Goal: Obtain resource: Download file/media

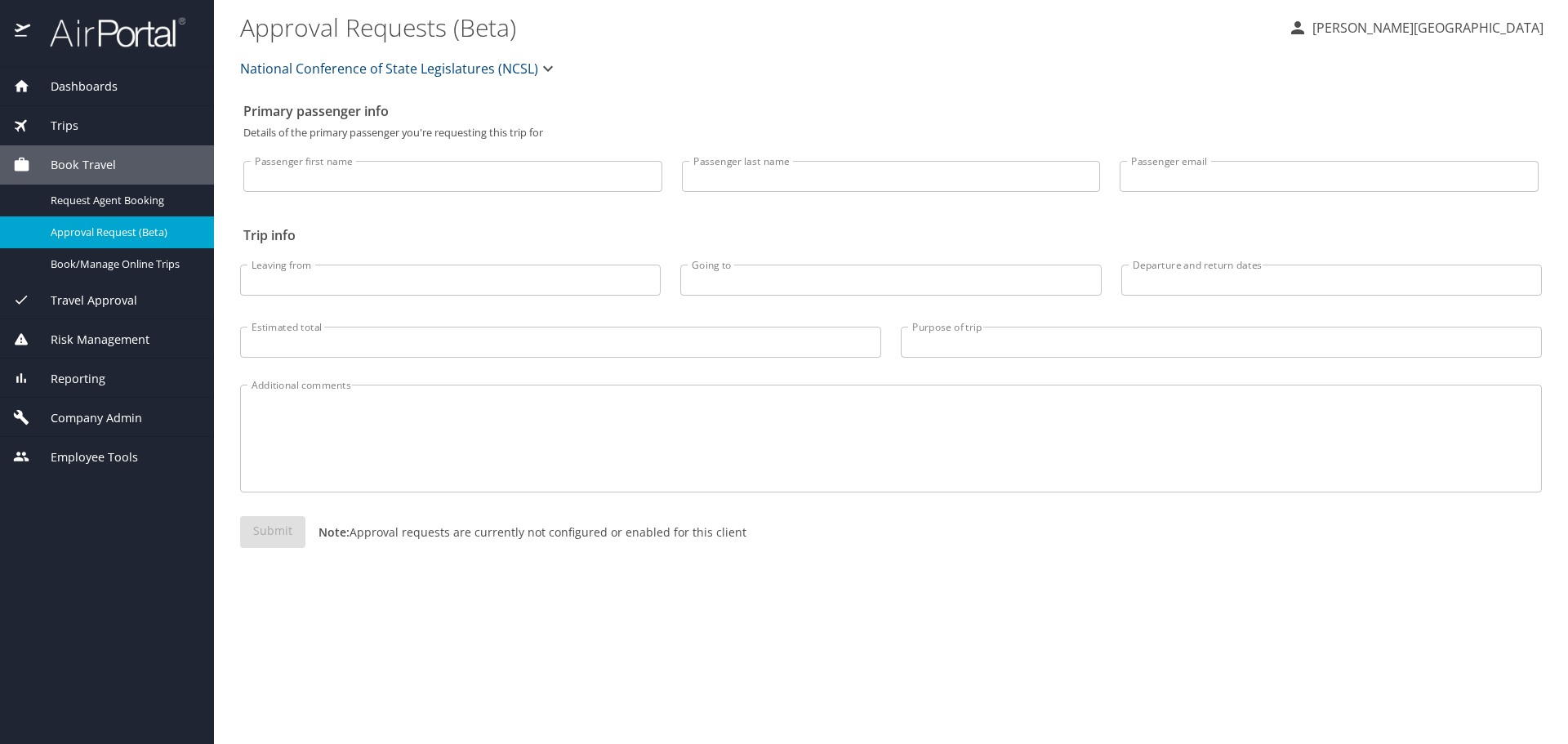
click at [90, 381] on span "Reporting" at bounding box center [68, 378] width 75 height 18
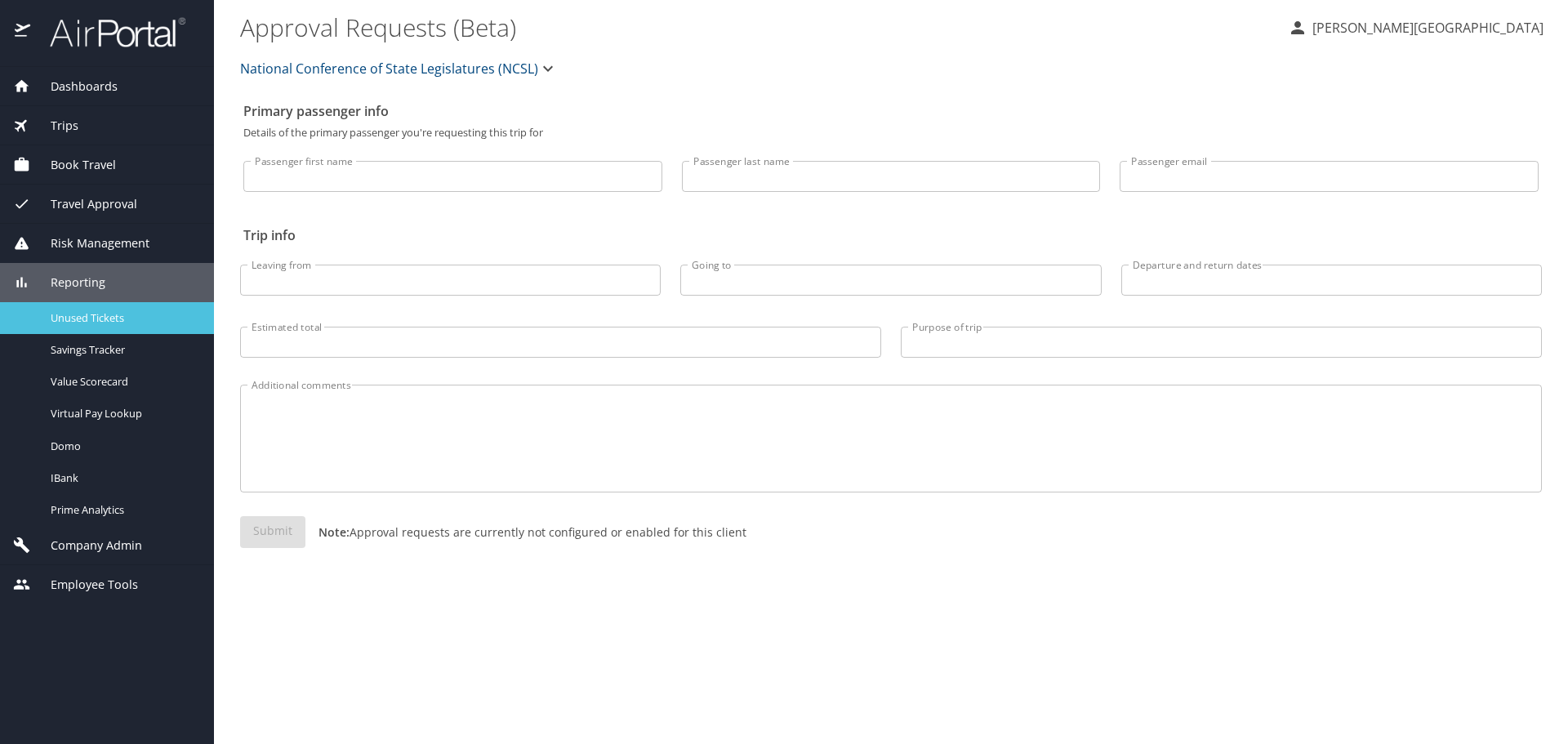
click at [117, 326] on div "Unused Tickets" at bounding box center [106, 318] width 188 height 19
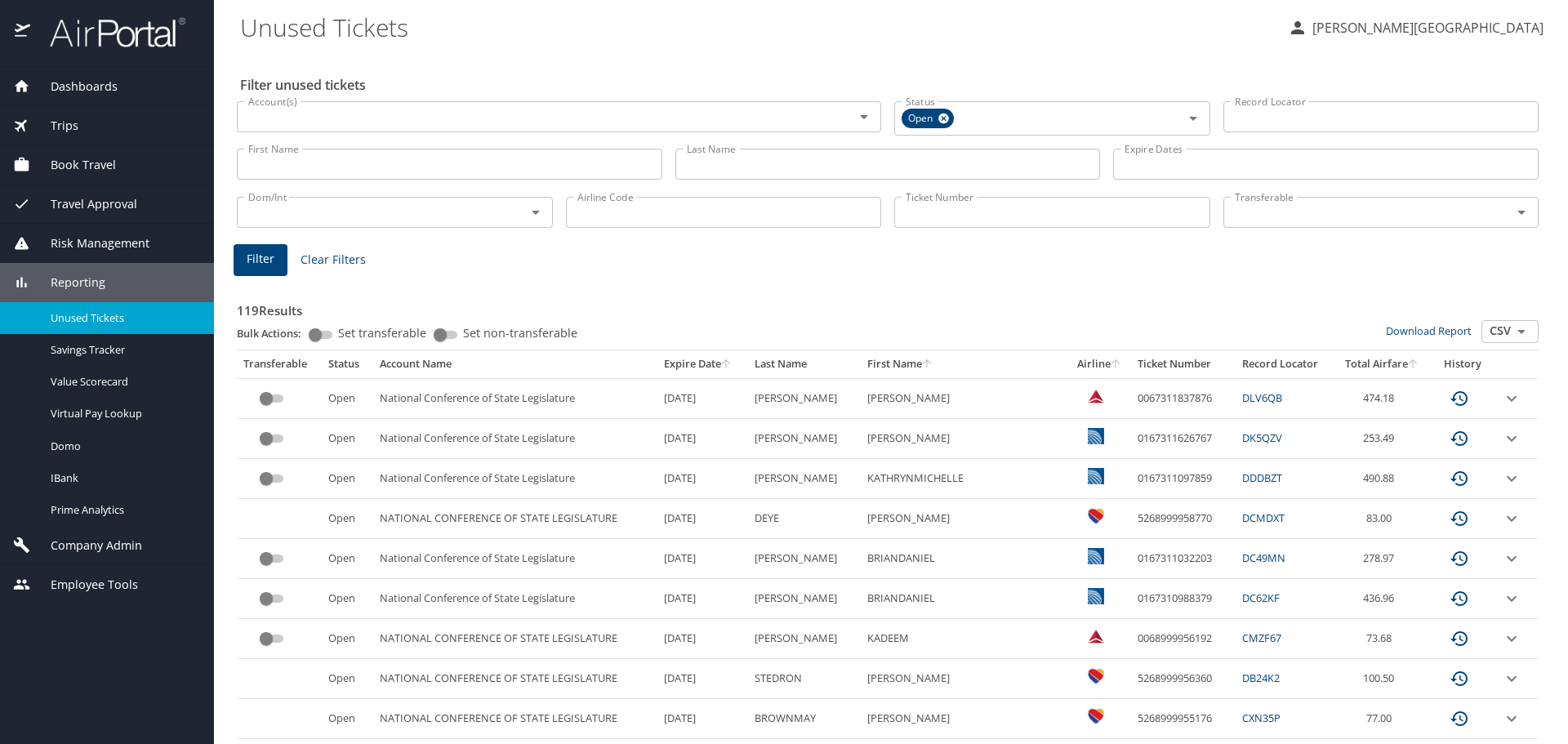
click at [934, 364] on icon "sort" at bounding box center [926, 362] width 13 height 13
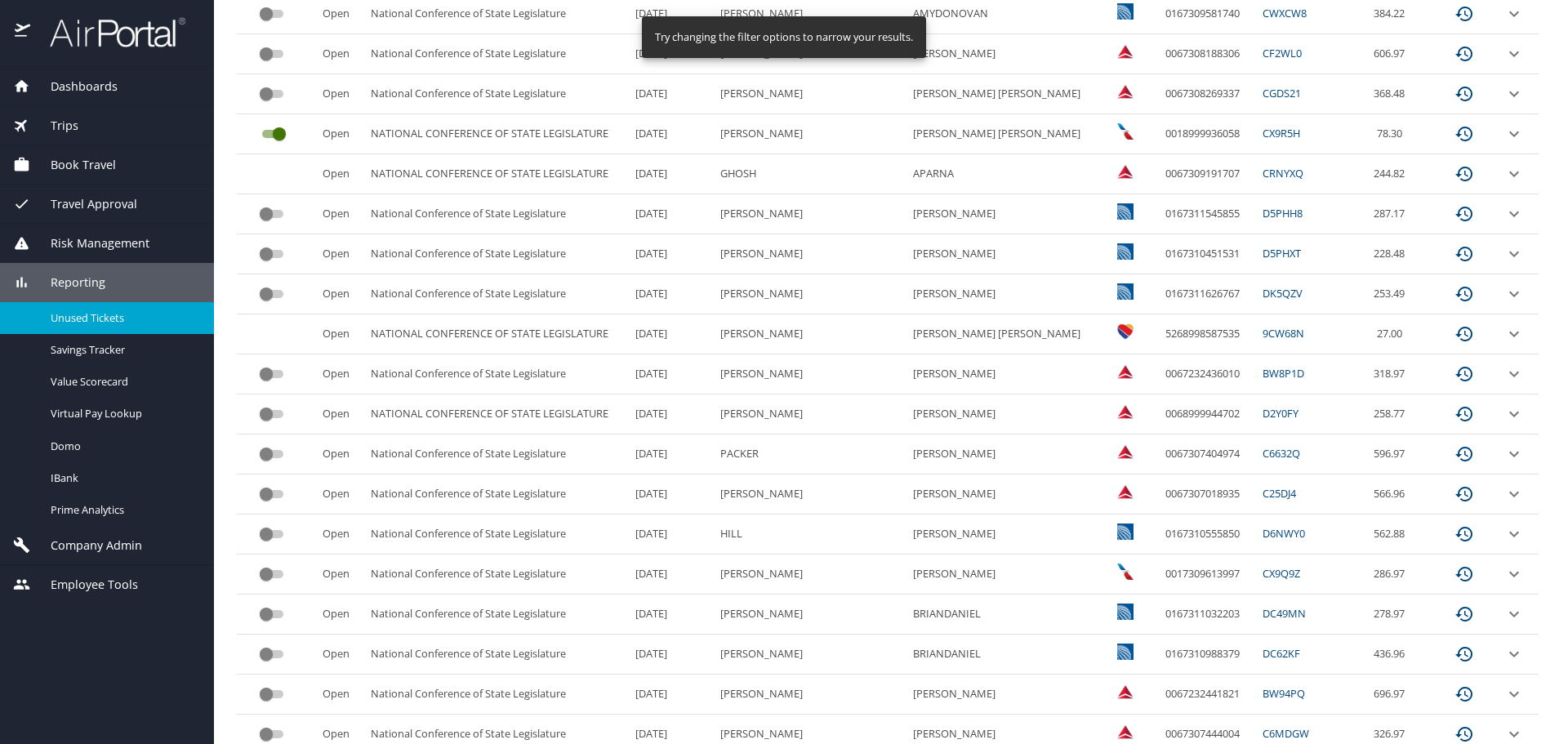
scroll to position [685, 0]
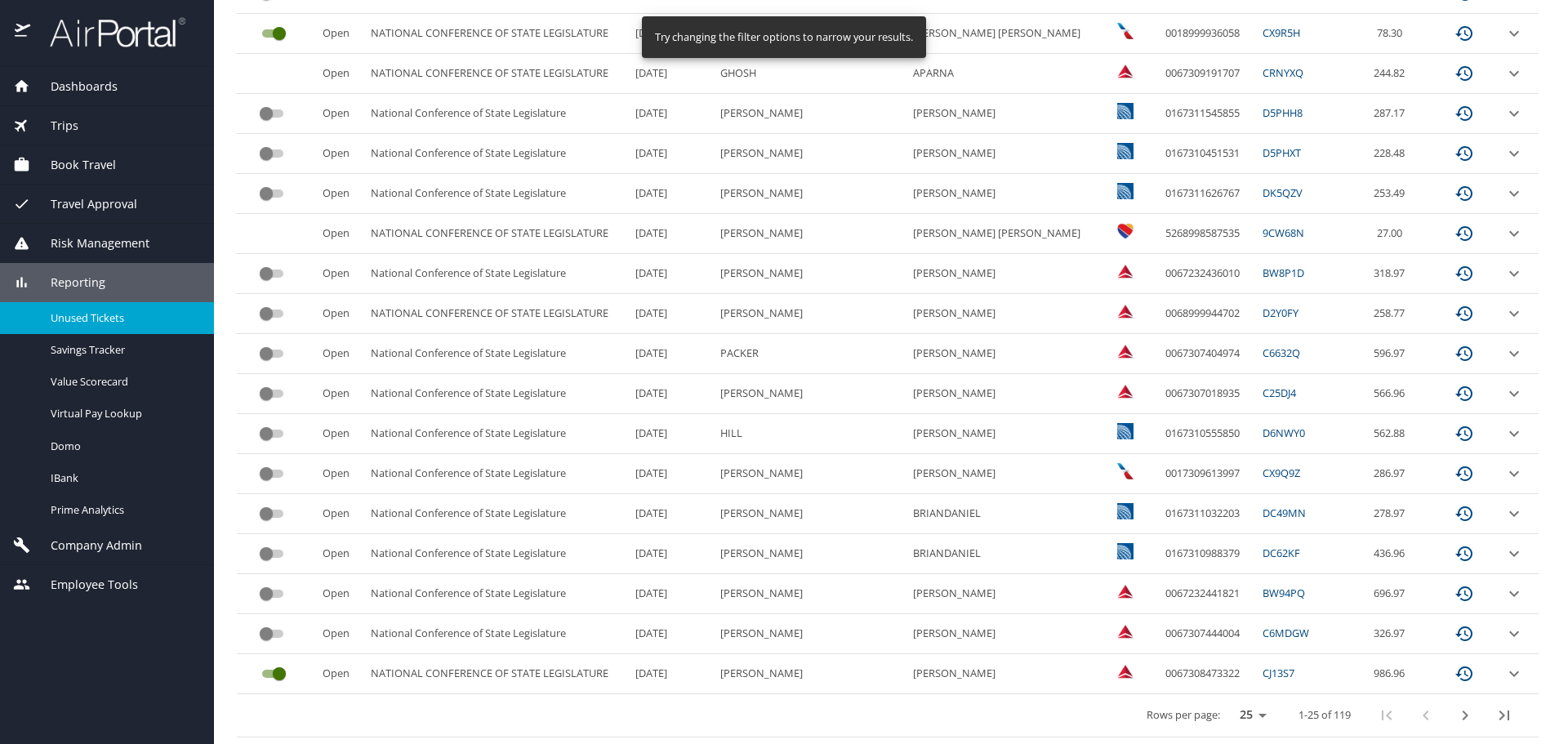
click at [1250, 715] on select "25 50 100" at bounding box center [1250, 714] width 46 height 24
select select "100"
click at [1227, 703] on select "25 50 100" at bounding box center [1250, 714] width 46 height 24
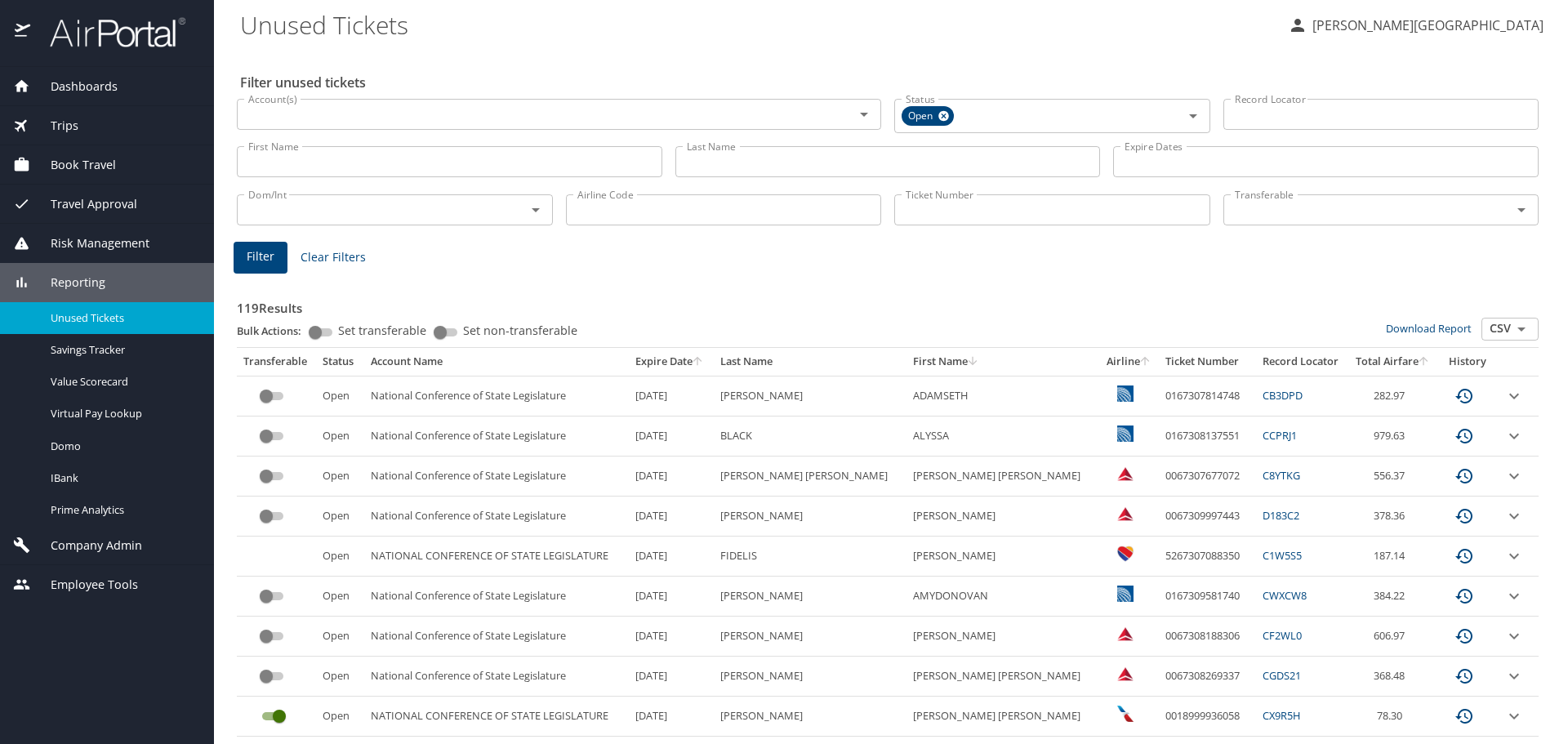
scroll to position [0, 0]
click at [808, 365] on th "Last Name" at bounding box center [810, 364] width 193 height 28
click at [809, 367] on th "Last Name" at bounding box center [810, 364] width 193 height 28
click at [966, 362] on icon "sort" at bounding box center [972, 362] width 13 height 13
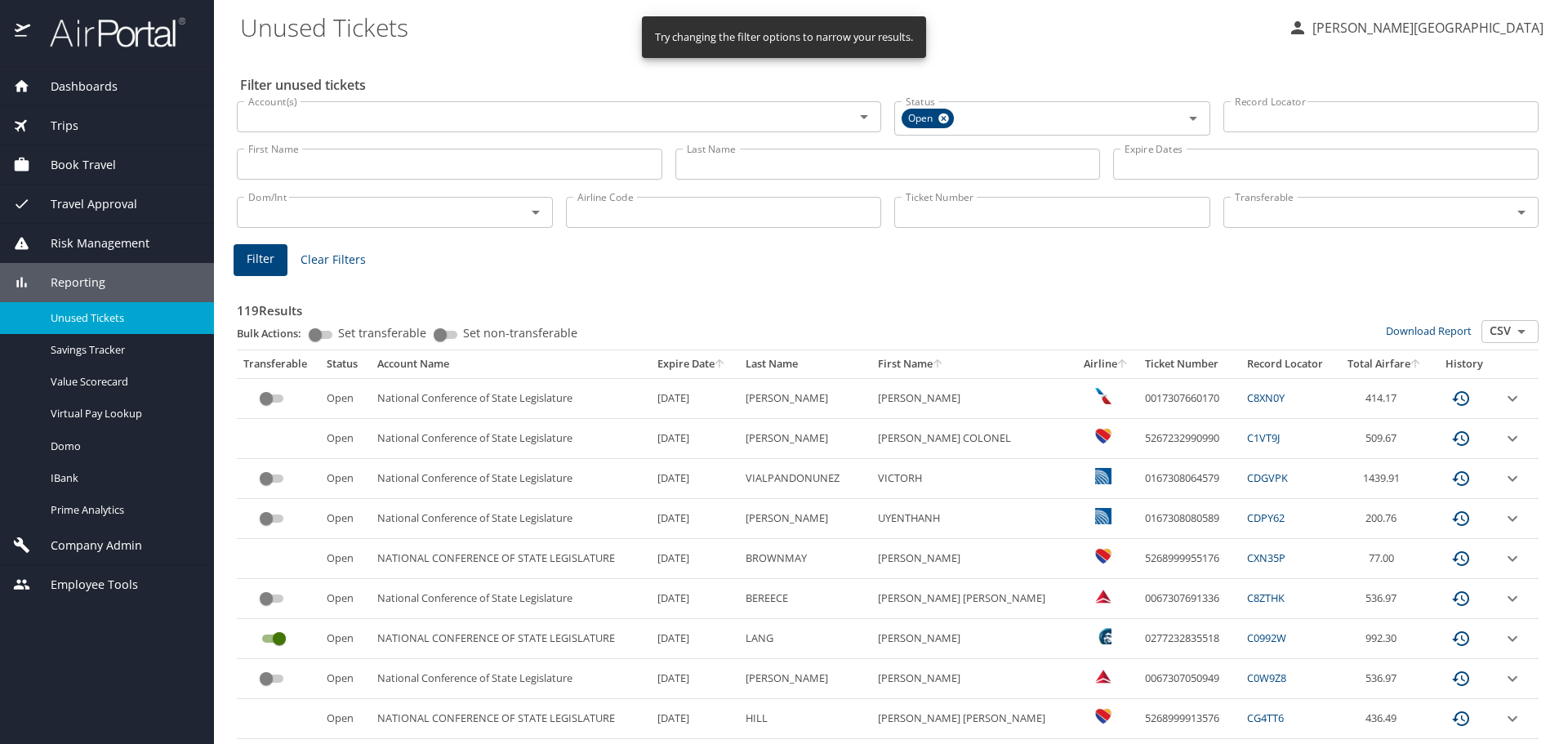
click at [944, 364] on icon "sort" at bounding box center [937, 362] width 13 height 13
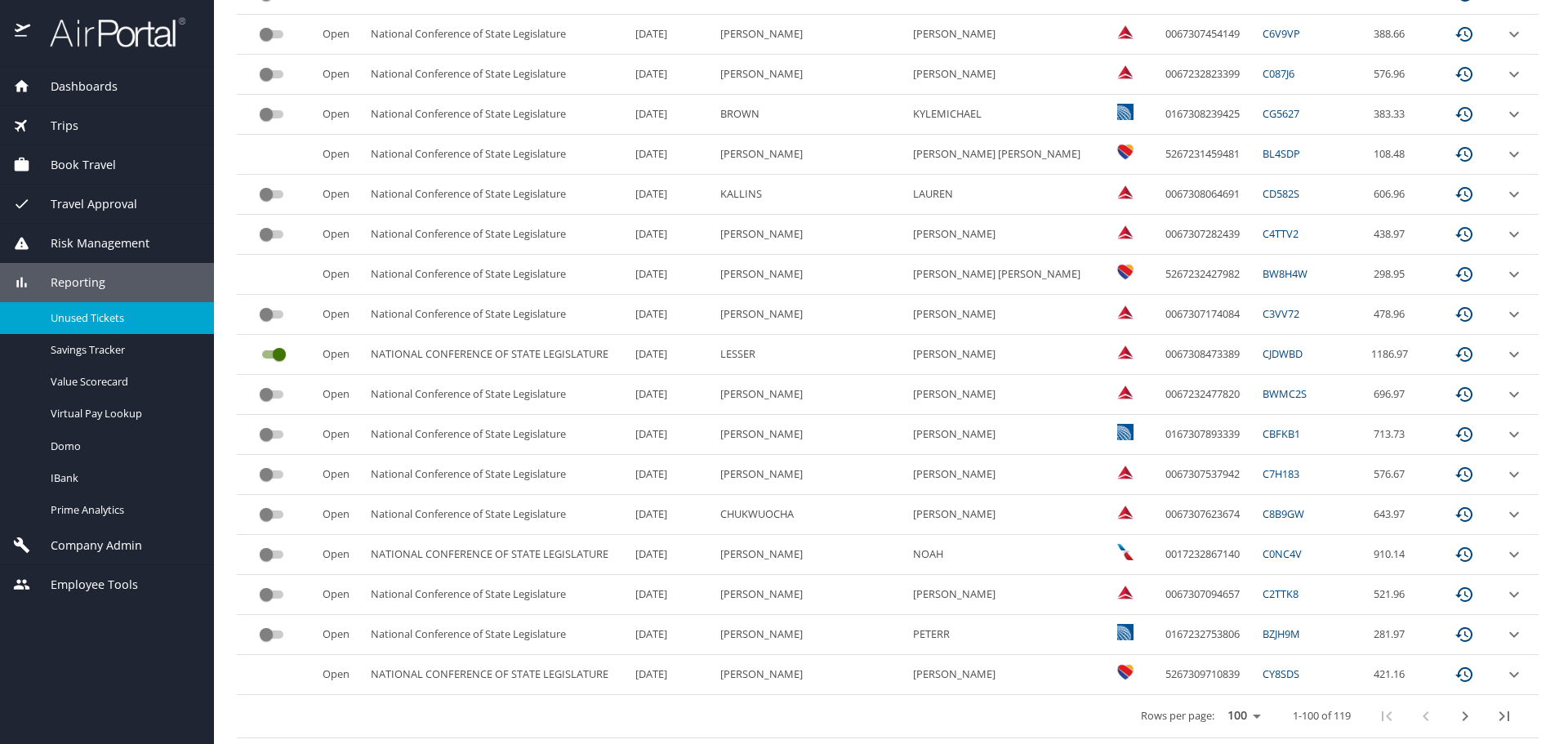
scroll to position [3685, 0]
click at [1457, 719] on icon "next page" at bounding box center [1464, 714] width 19 height 19
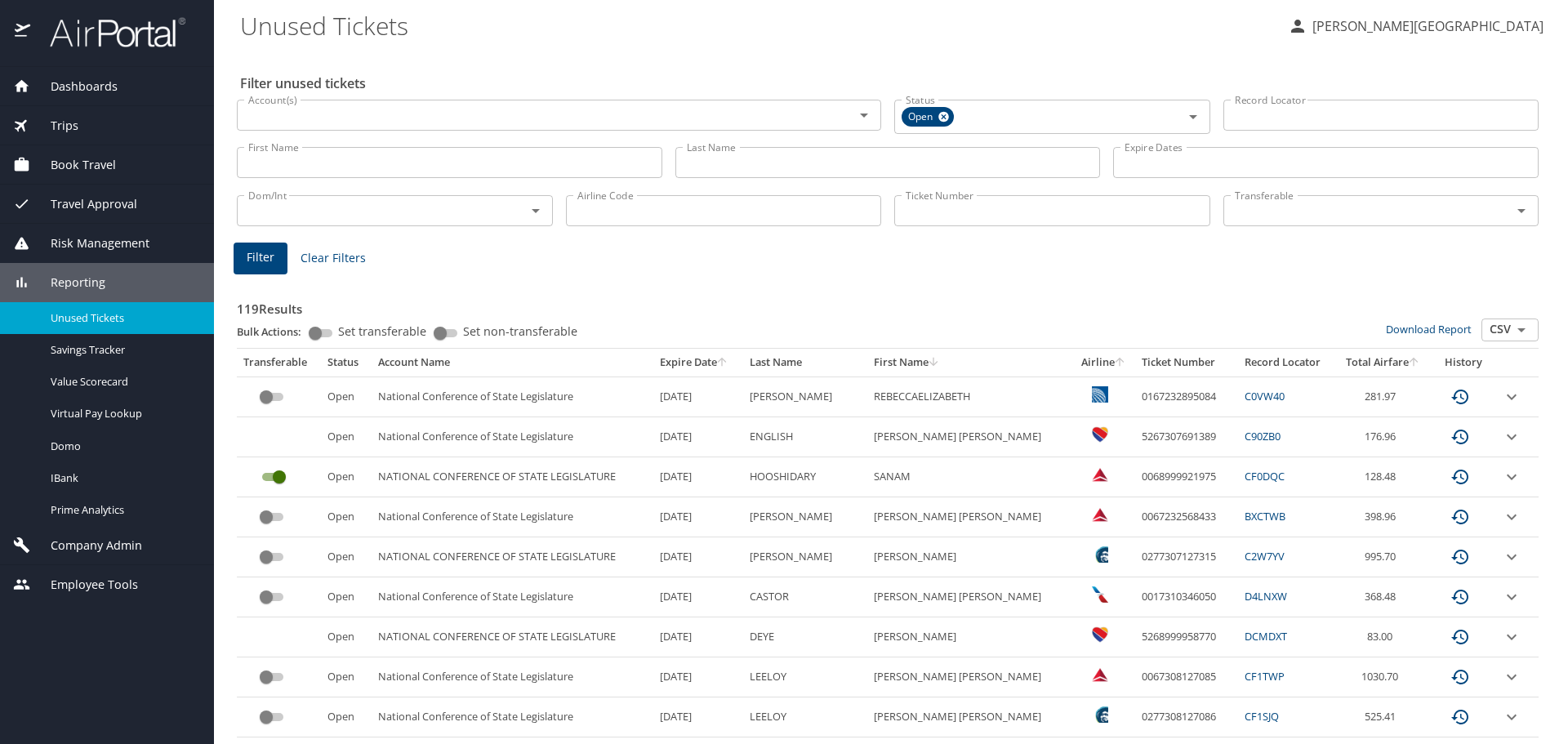
scroll to position [0, 0]
click at [938, 362] on icon "sort" at bounding box center [933, 362] width 9 height 9
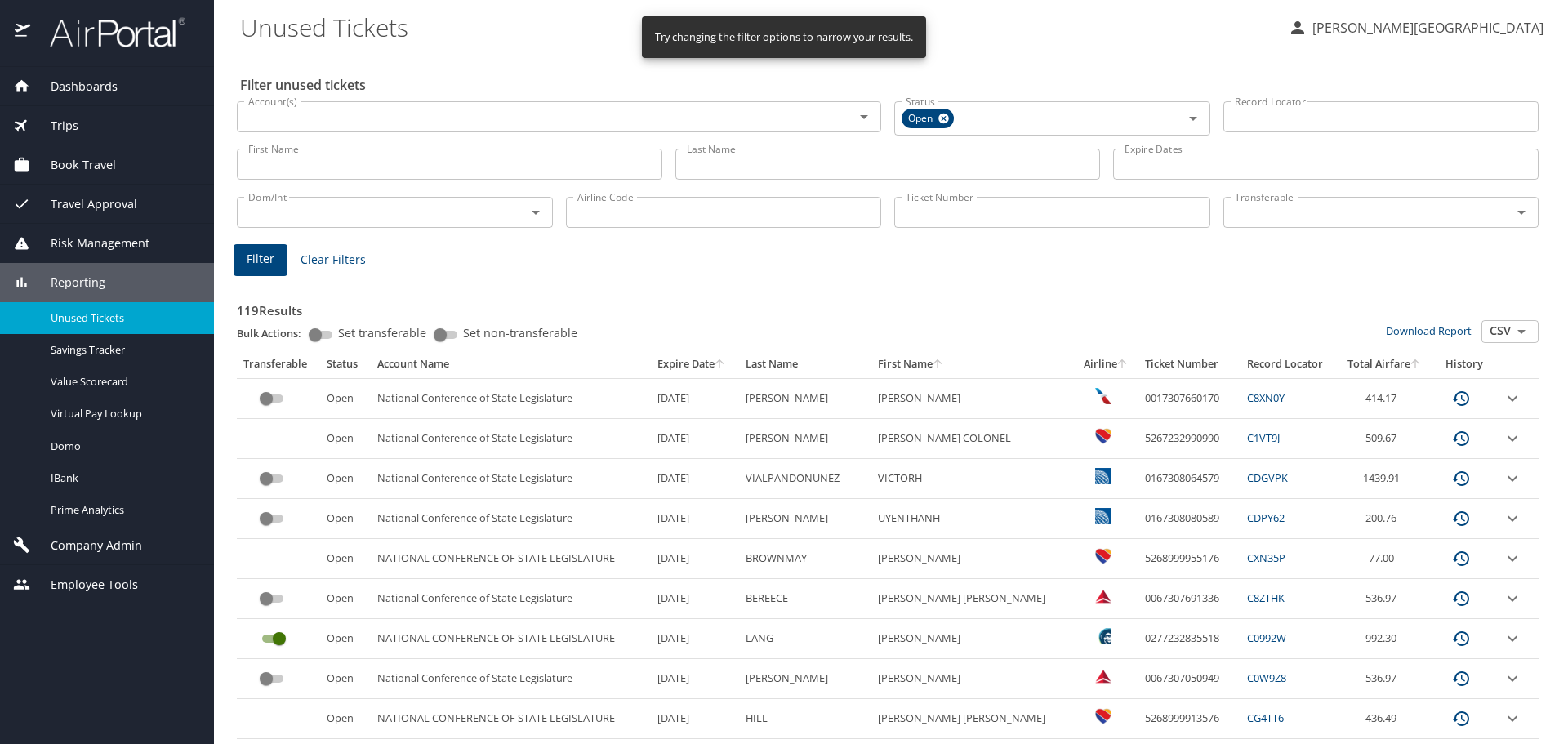
click at [944, 369] on icon "sort" at bounding box center [937, 362] width 13 height 13
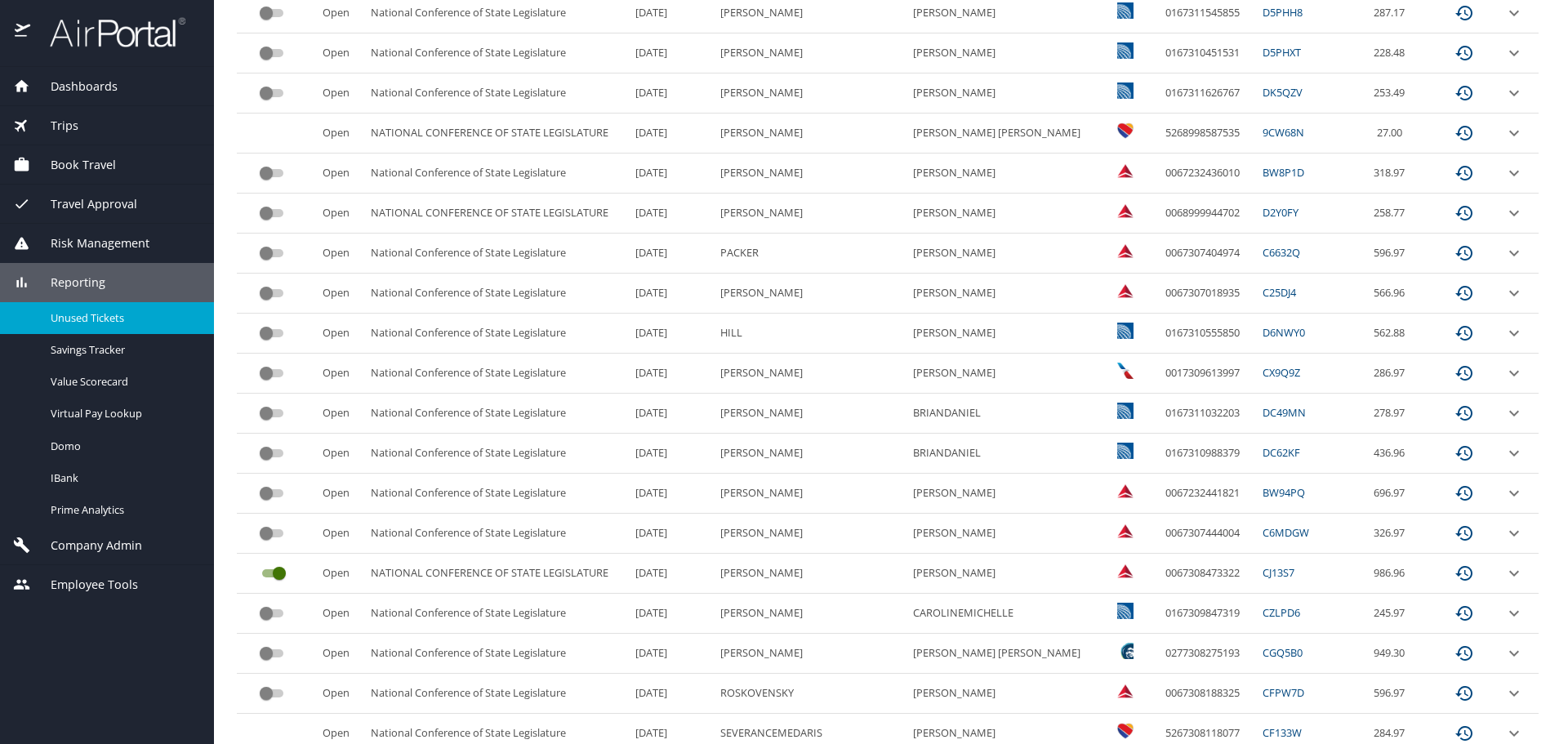
scroll to position [735, 0]
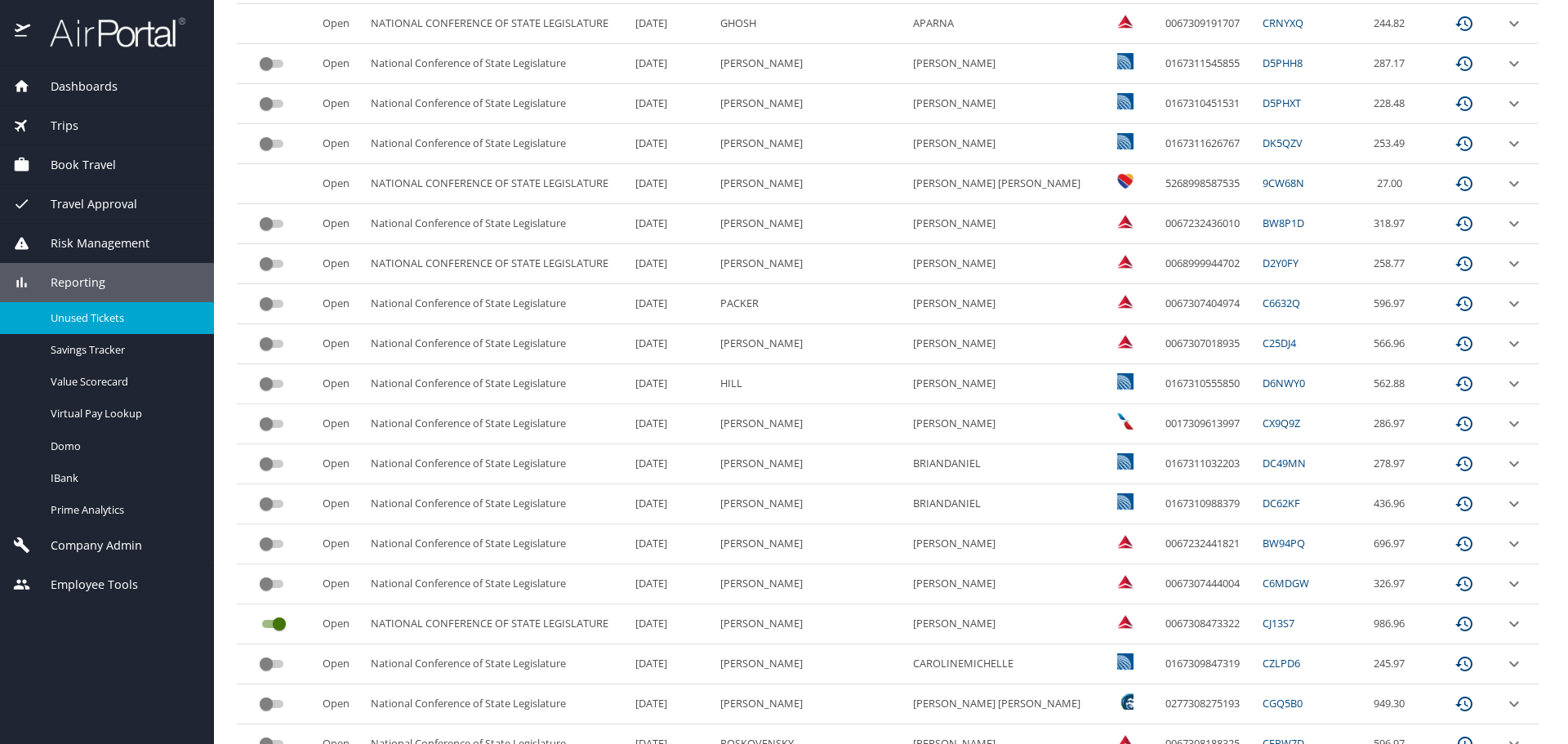
drag, startPoint x: 1006, startPoint y: 225, endPoint x: 409, endPoint y: 222, distance: 597.0
click at [447, 215] on tr "Open National Conference of State Legislature 4/3/2026 SKINNER BERKLEY CARRINGT…" at bounding box center [887, 224] width 1302 height 40
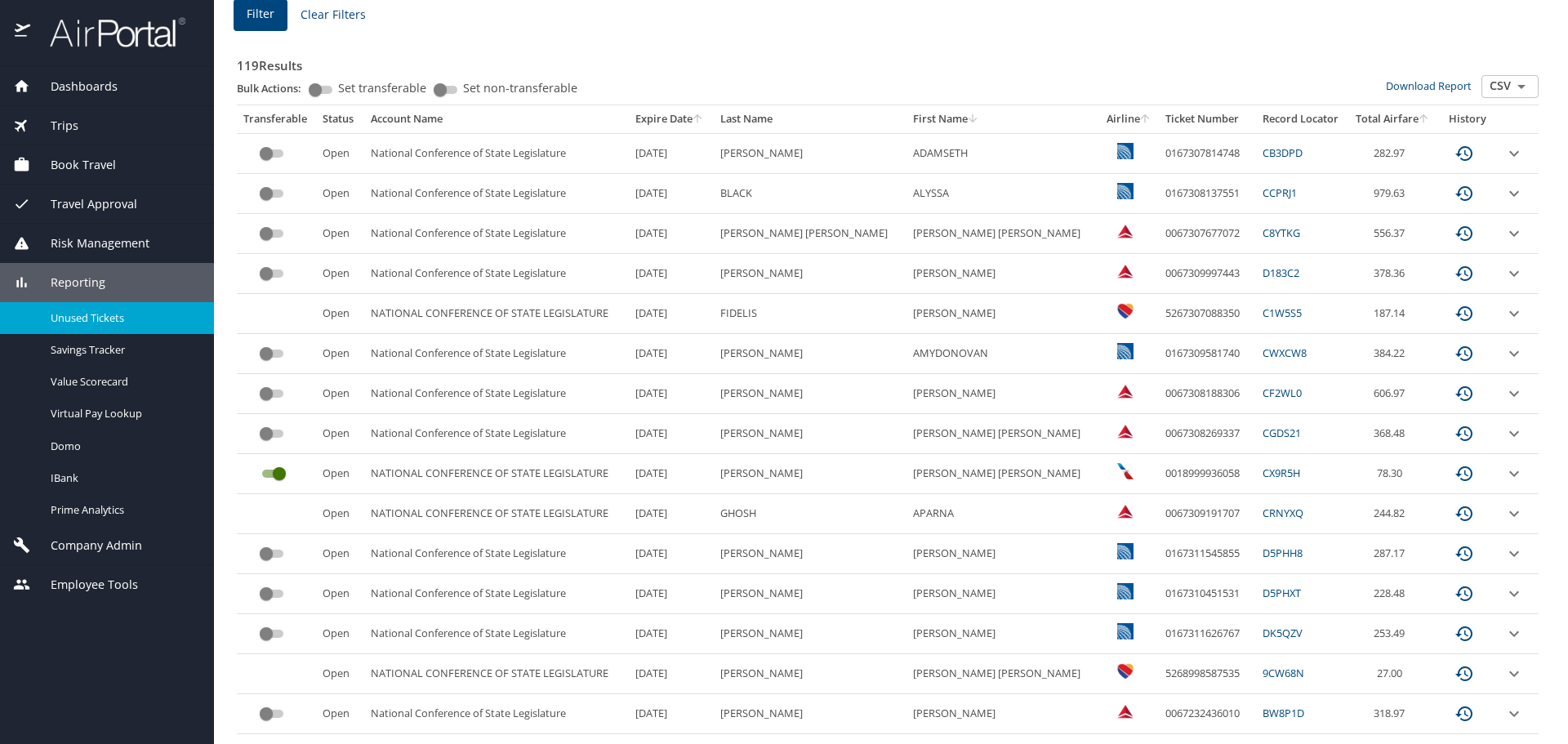
scroll to position [0, 0]
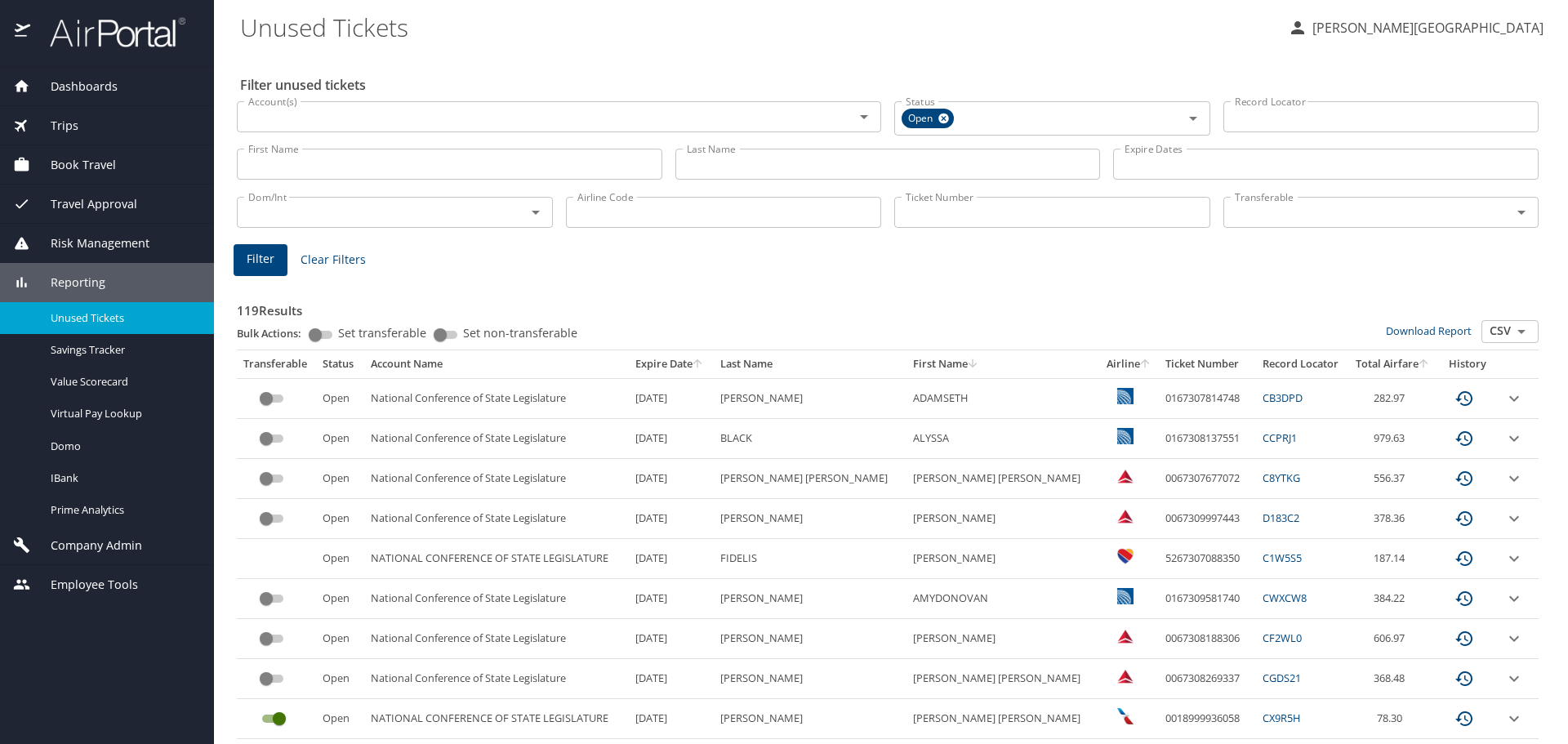
click at [90, 97] on div "Dashboards" at bounding box center [106, 86] width 214 height 39
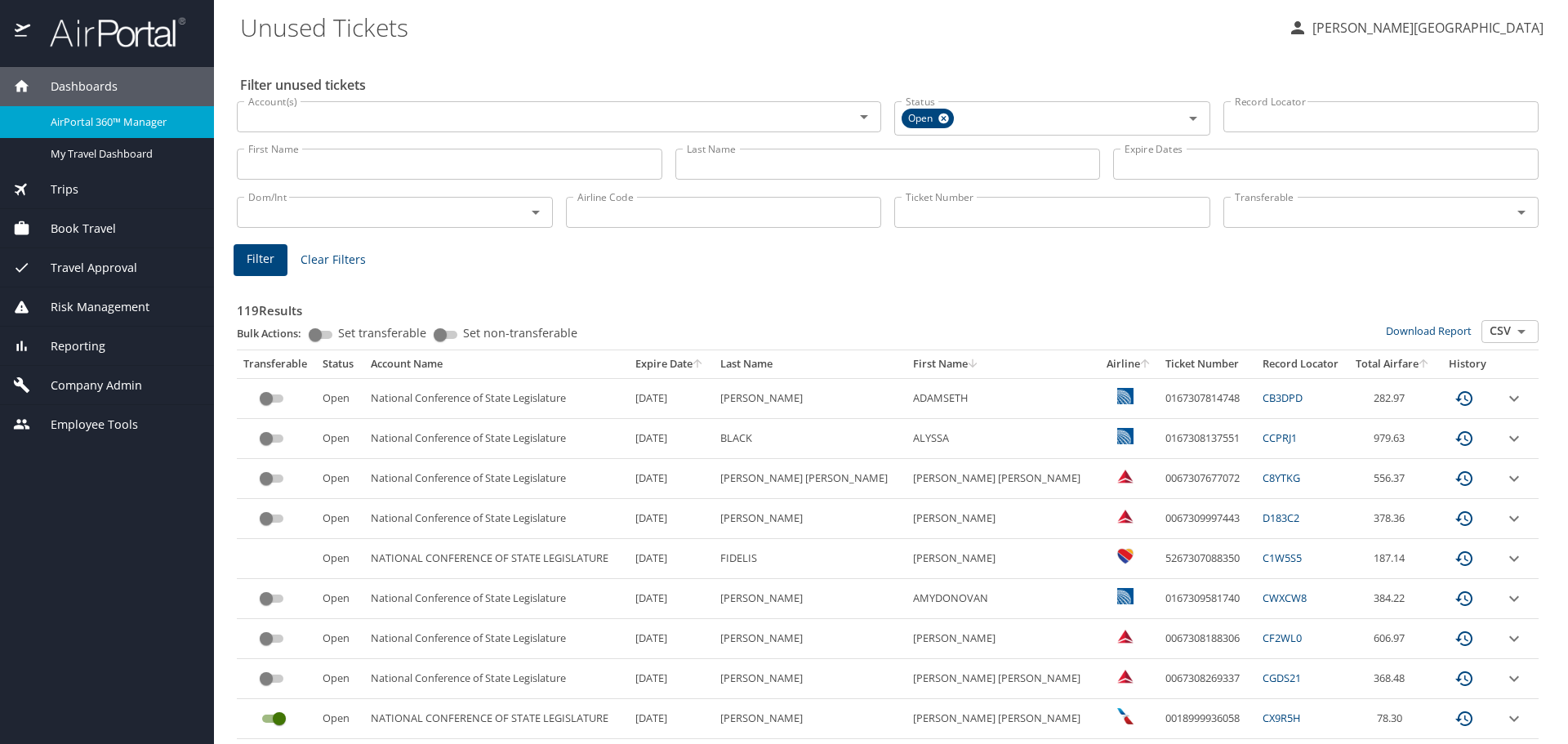
click at [106, 126] on span "AirPortal 360™ Manager" at bounding box center [122, 122] width 144 height 15
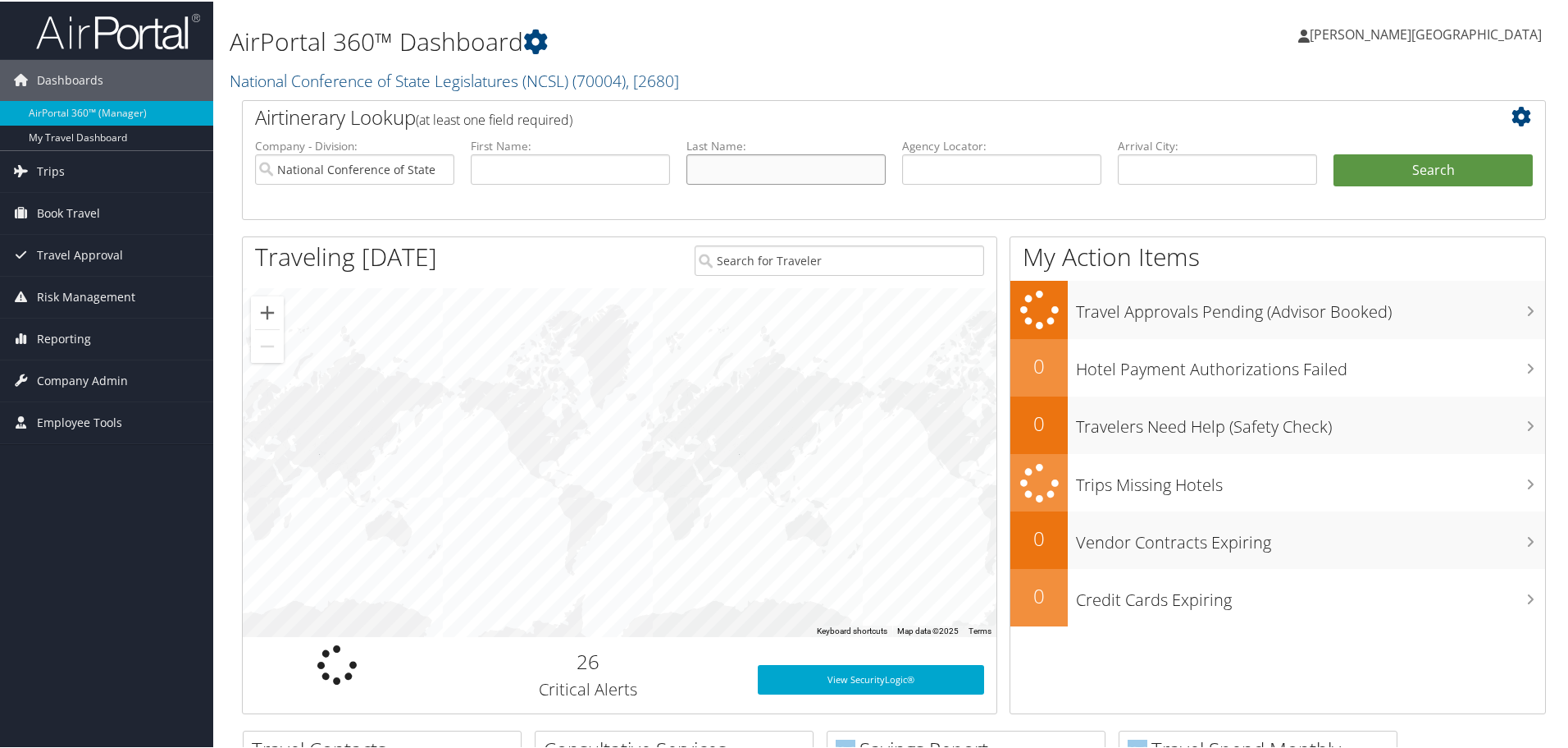
click at [724, 173] on input "text" at bounding box center [786, 168] width 199 height 31
type input "tyner"
click at [1334, 153] on button "Search" at bounding box center [1433, 169] width 199 height 33
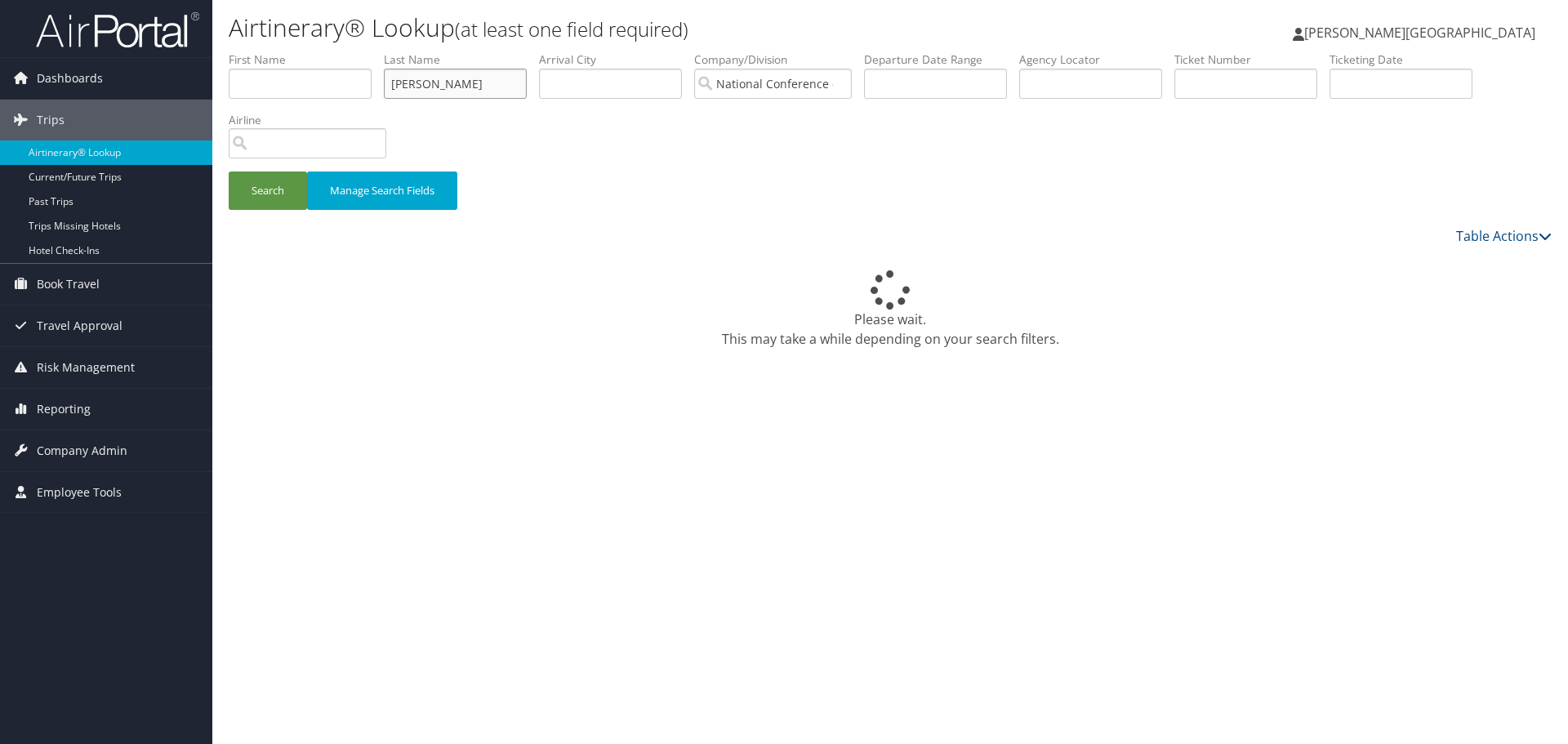
click at [440, 85] on input "tyner" at bounding box center [455, 84] width 143 height 30
click at [278, 190] on button "Search" at bounding box center [268, 190] width 79 height 38
click at [79, 87] on span "Dashboards" at bounding box center [69, 79] width 66 height 41
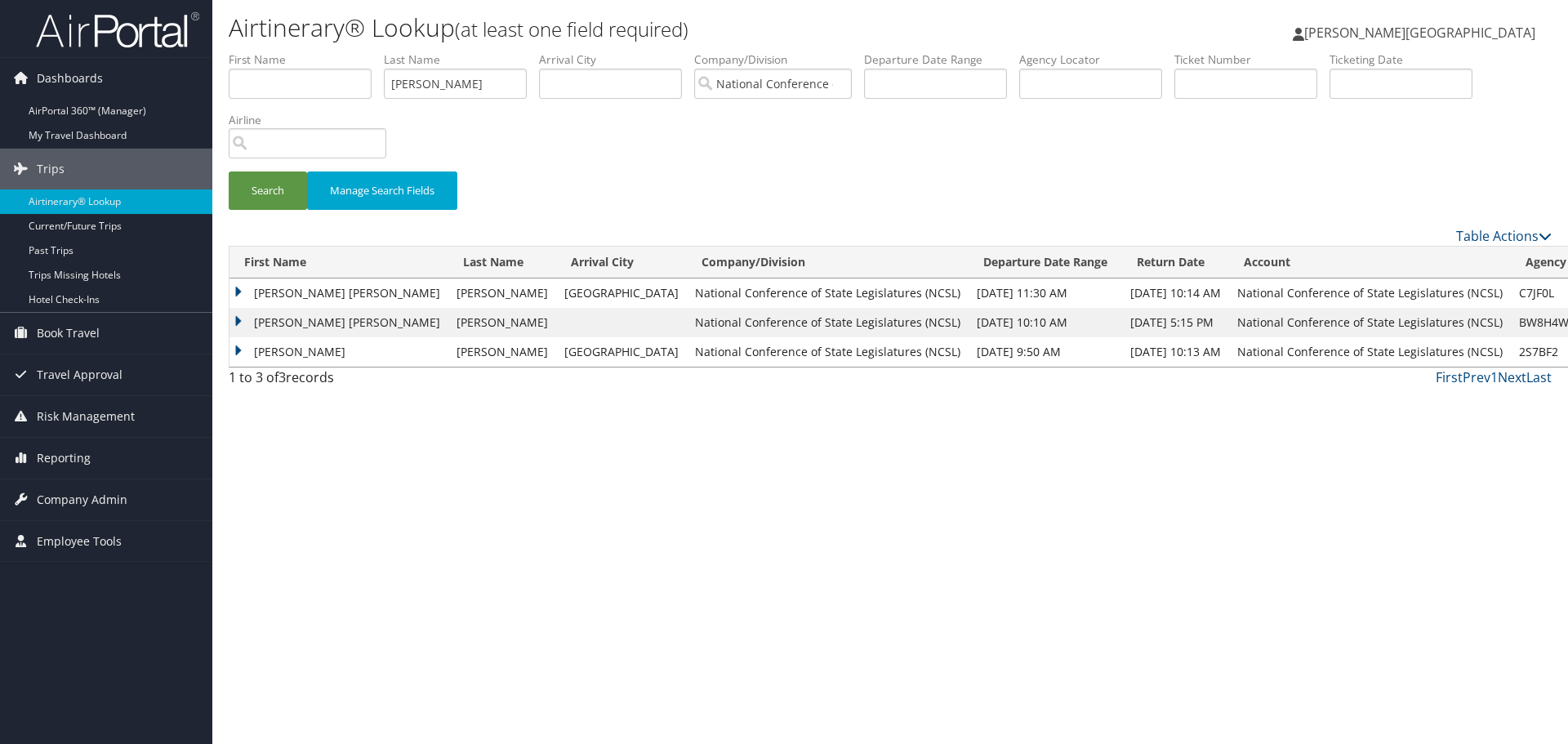
click at [239, 328] on td "[PERSON_NAME] [PERSON_NAME]" at bounding box center [339, 322] width 219 height 30
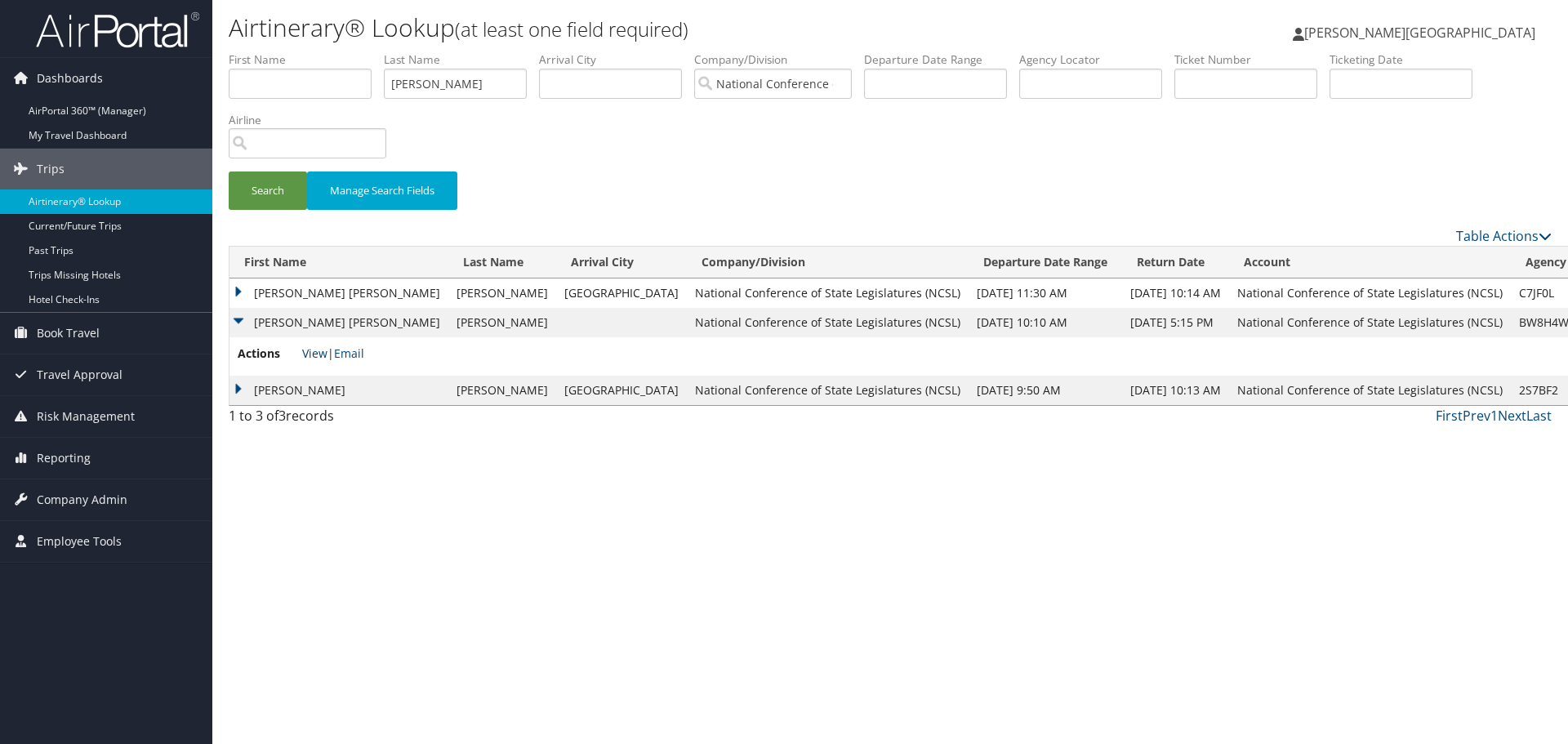
click at [318, 358] on link "View" at bounding box center [315, 353] width 25 height 15
click at [83, 453] on span "Reporting" at bounding box center [63, 458] width 54 height 41
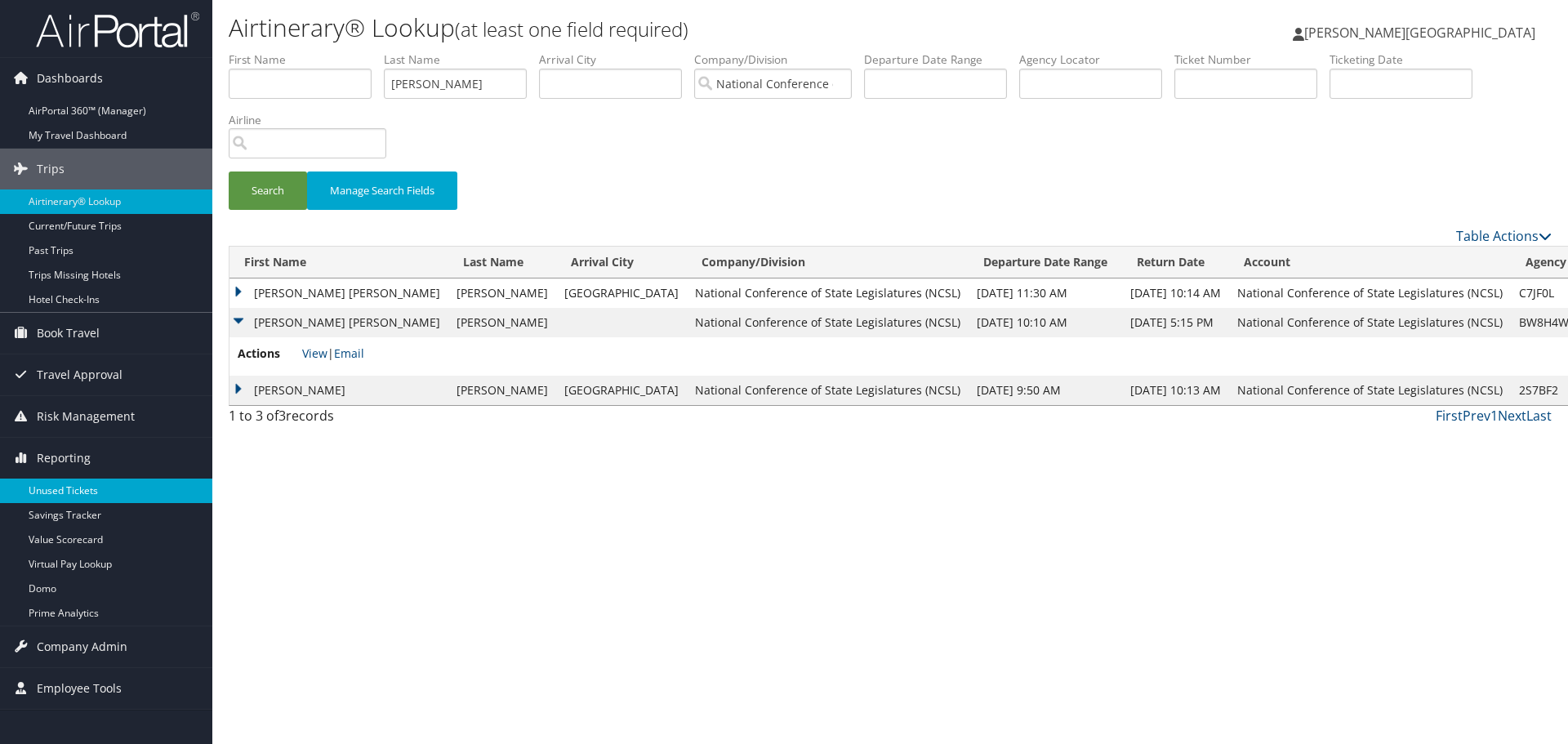
click at [93, 490] on link "Unused Tickets" at bounding box center [106, 490] width 212 height 24
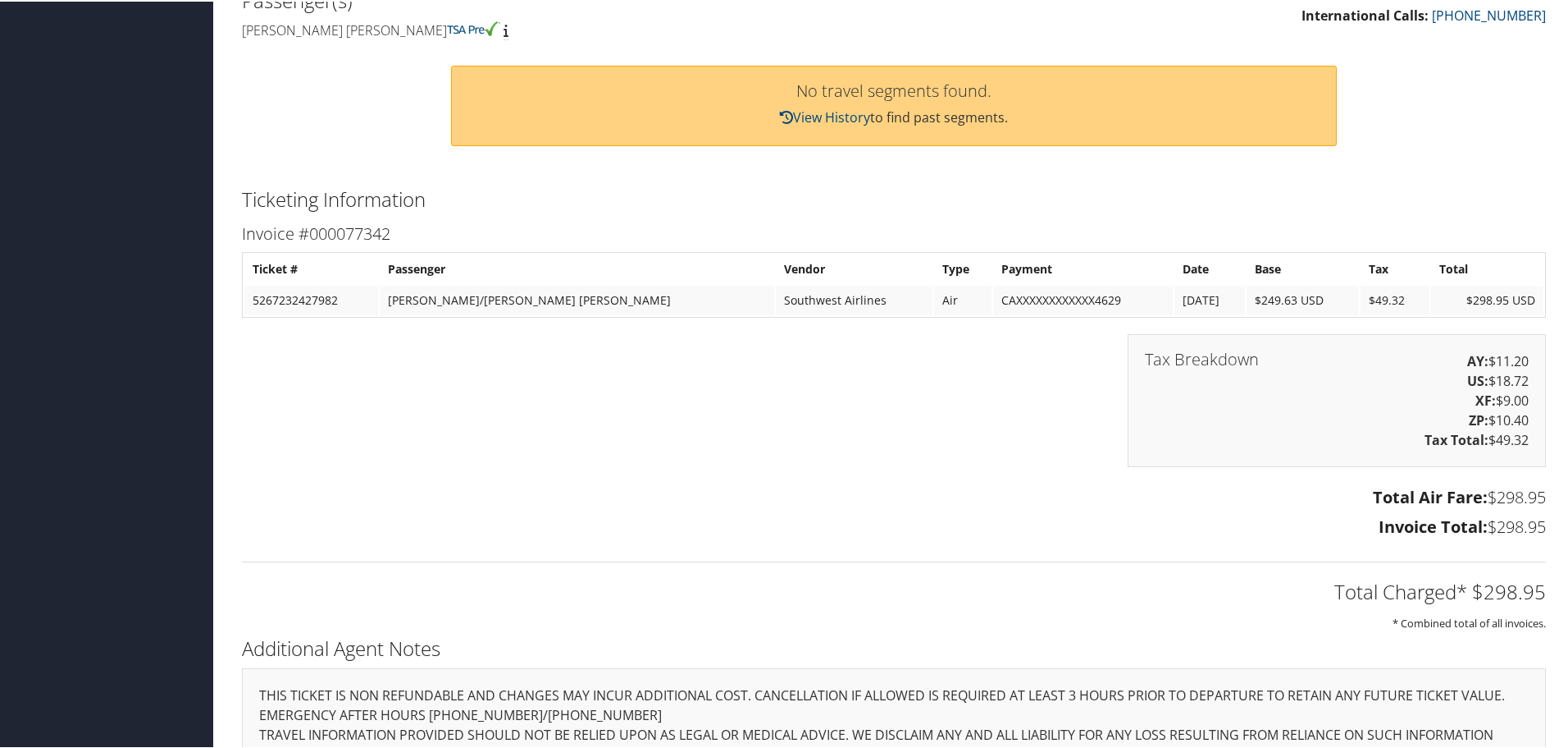
scroll to position [492, 0]
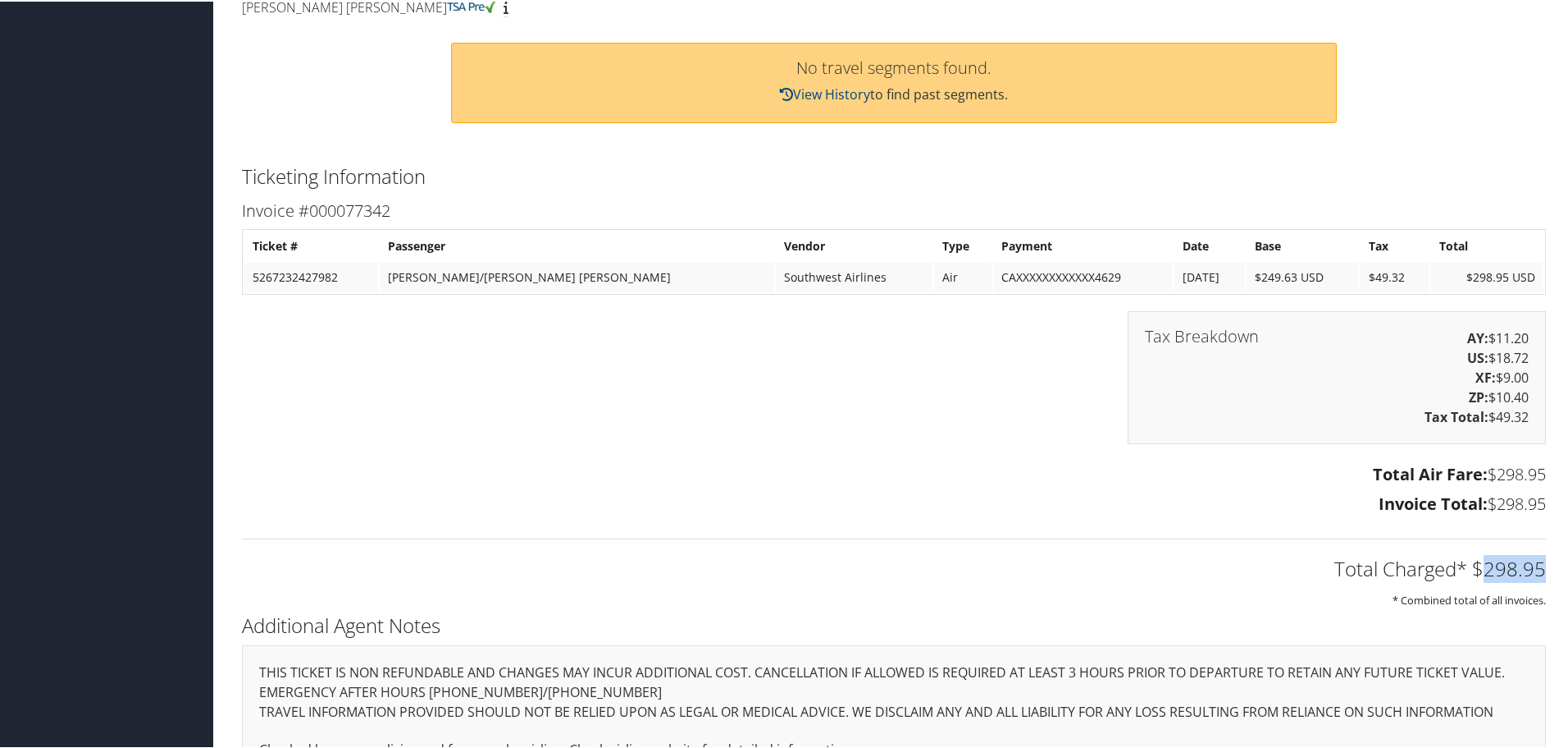
drag, startPoint x: 1538, startPoint y: 569, endPoint x: 1475, endPoint y: 573, distance: 63.1
click at [1475, 573] on h2 "Total Charged* $298.95" at bounding box center [893, 566] width 1304 height 28
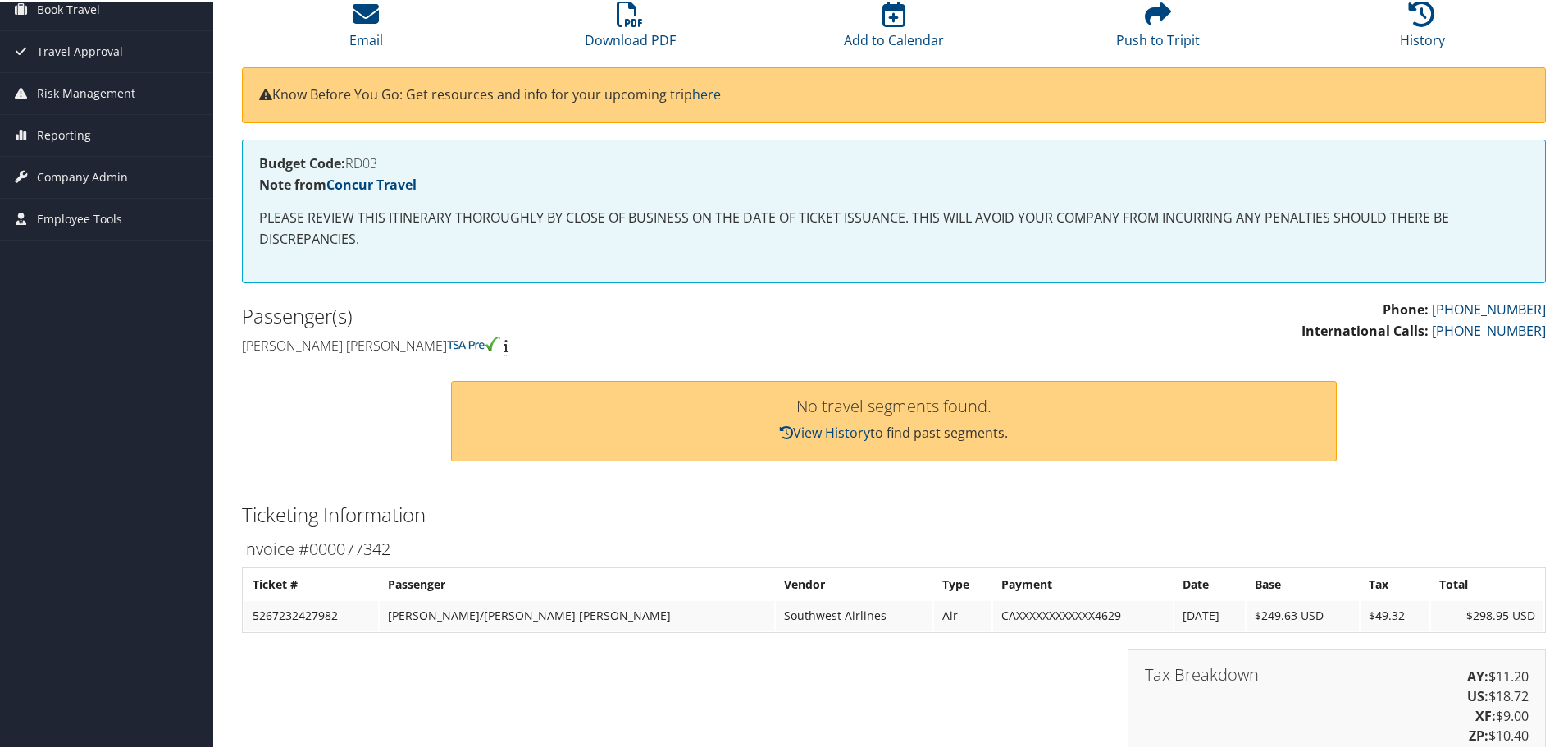
scroll to position [0, 0]
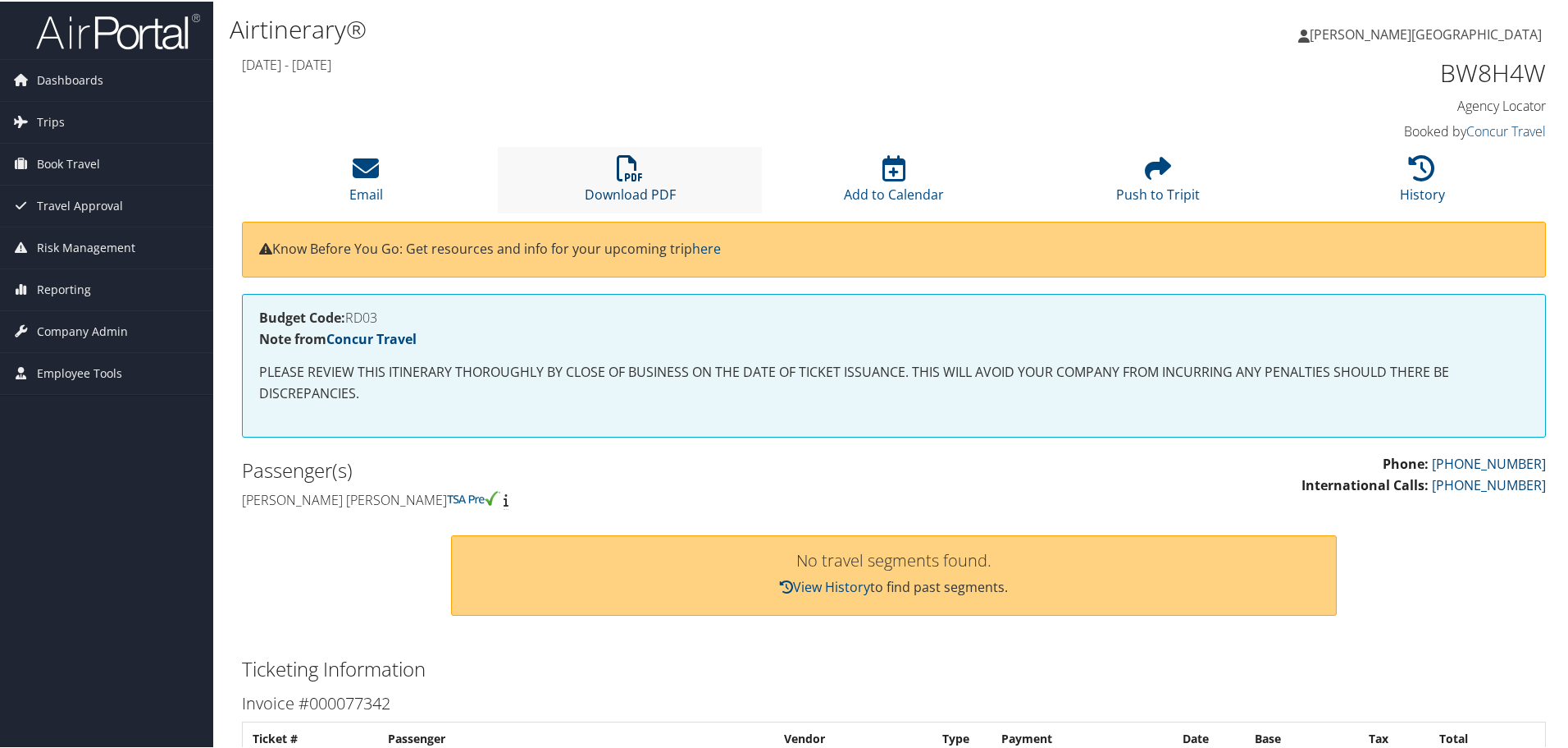
click at [617, 160] on li "Download PDF" at bounding box center [630, 178] width 264 height 66
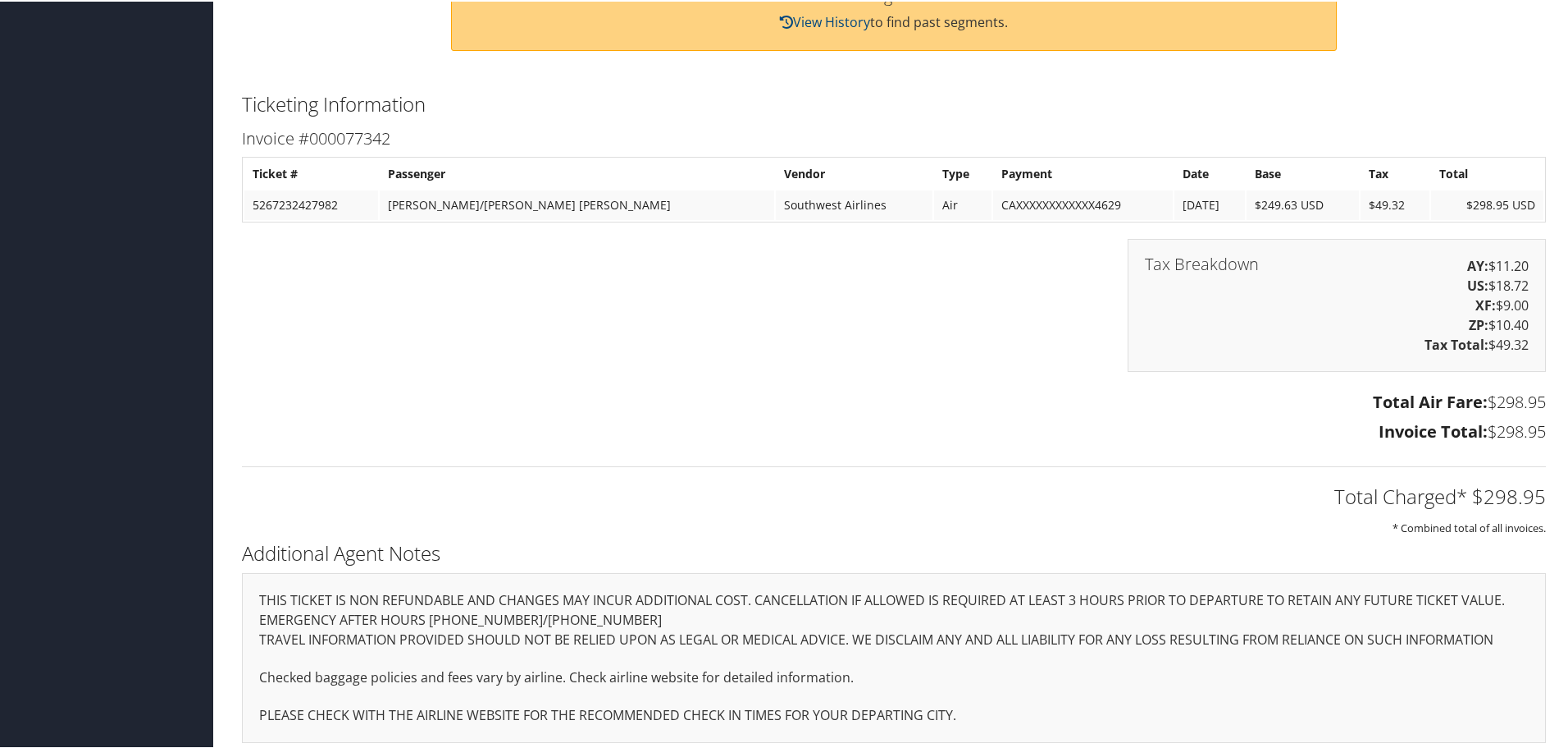
scroll to position [575, 0]
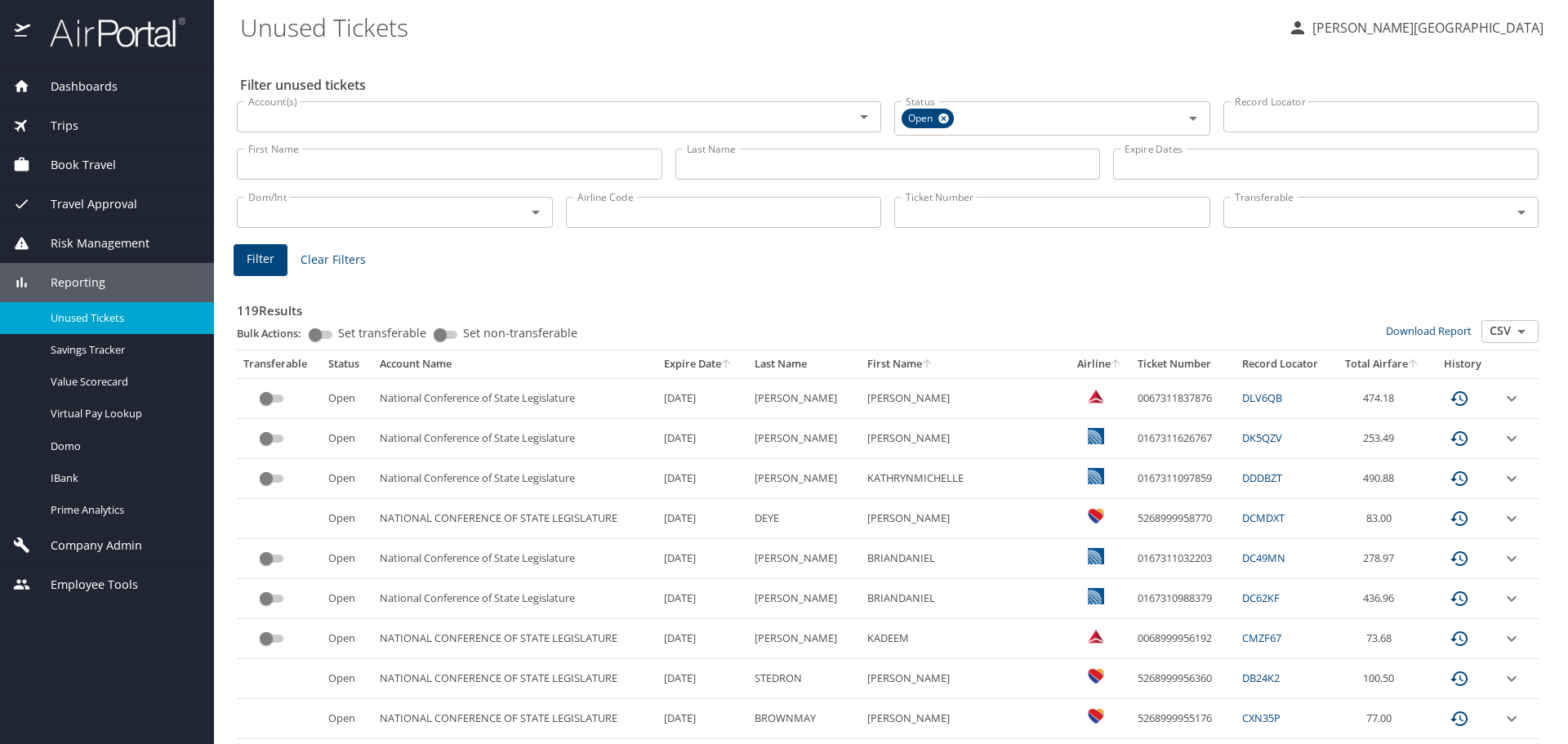
click at [346, 159] on input "First Name" at bounding box center [449, 164] width 426 height 31
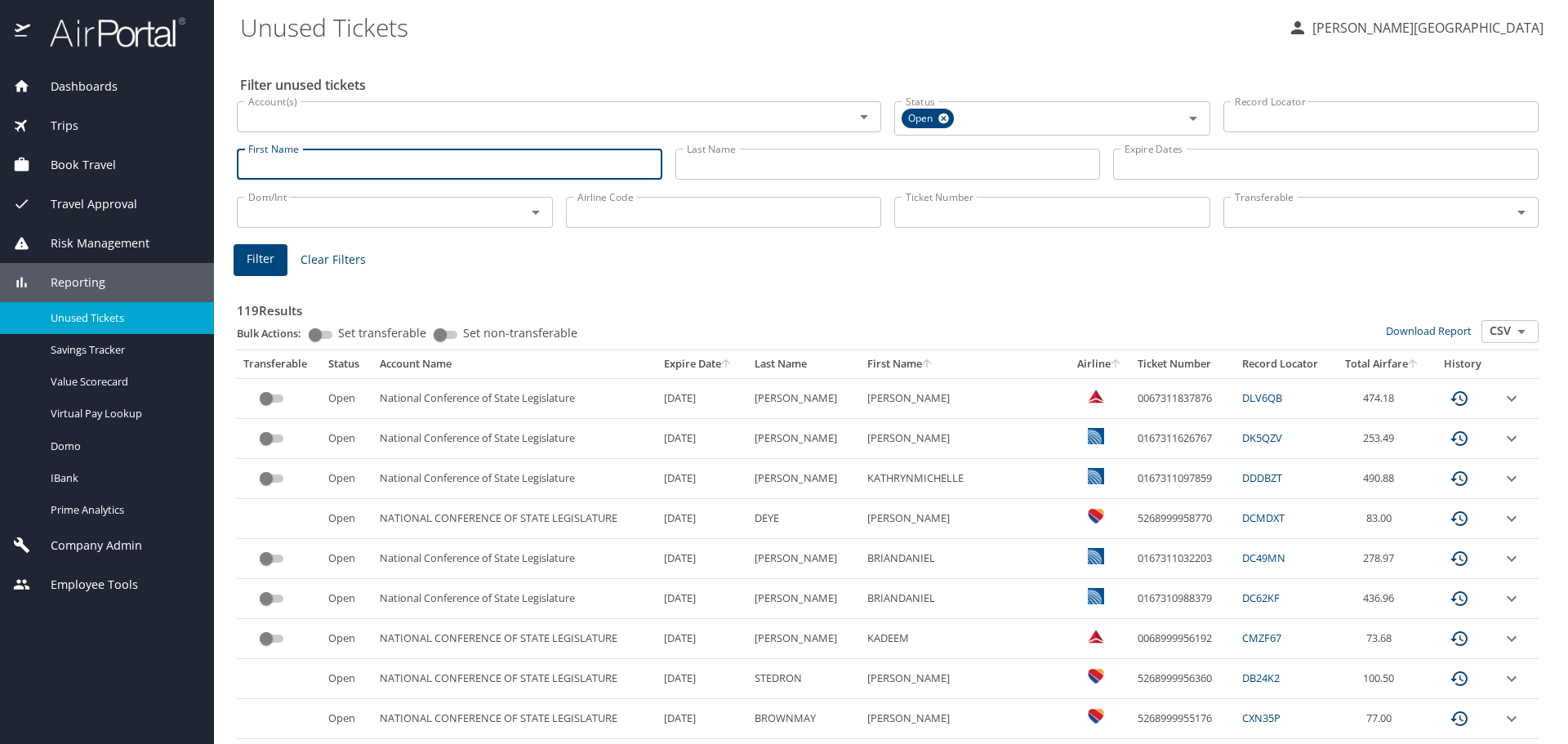
paste input "[PERSON_NAME]"
drag, startPoint x: 283, startPoint y: 165, endPoint x: 380, endPoint y: 168, distance: 97.0
click at [380, 168] on input "[PERSON_NAME]" at bounding box center [449, 164] width 426 height 31
type input "[PERSON_NAME]"
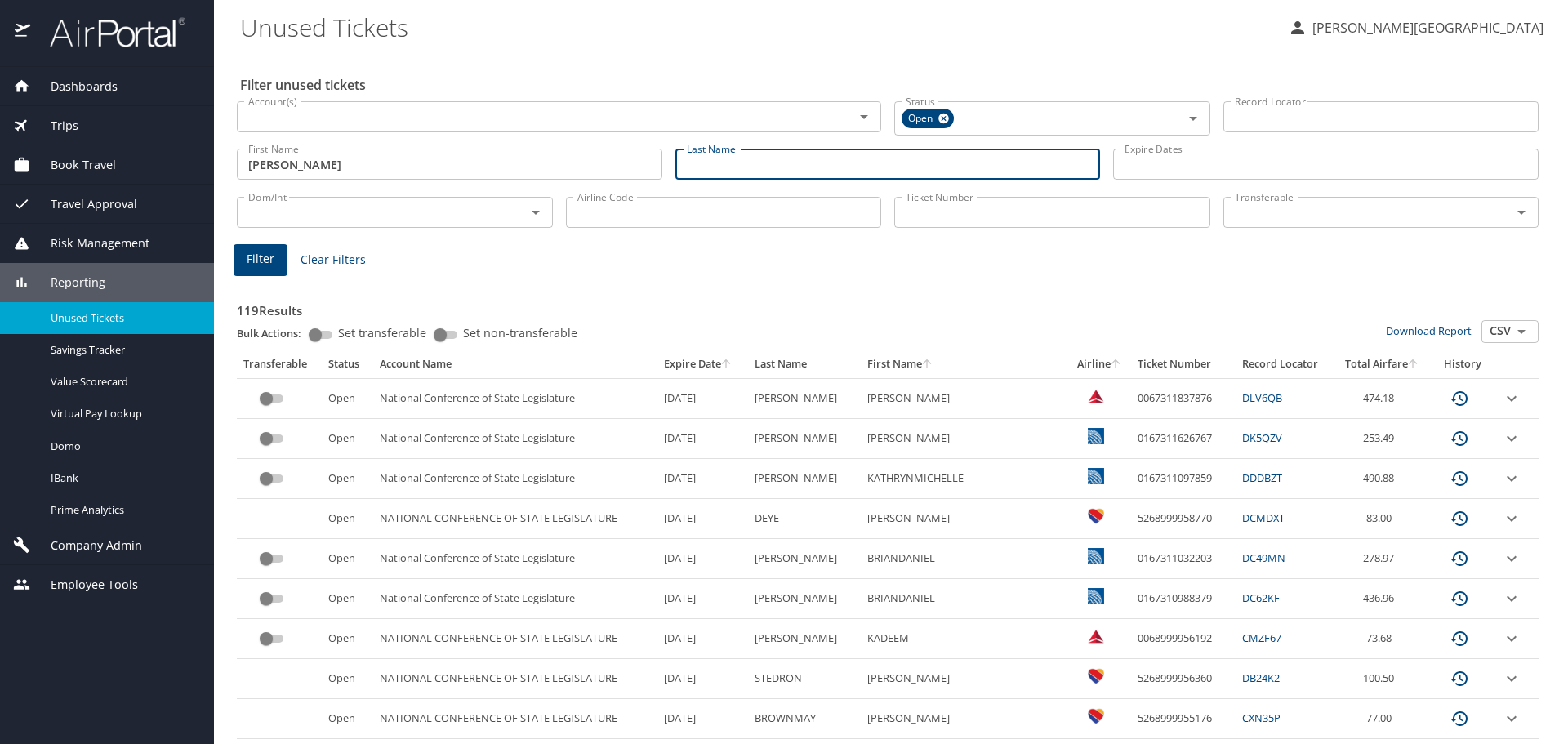
click at [793, 166] on input "Last Name" at bounding box center [888, 164] width 426 height 31
paste input "Royle"
type input "Royle"
click at [263, 263] on span "Filter" at bounding box center [260, 259] width 28 height 20
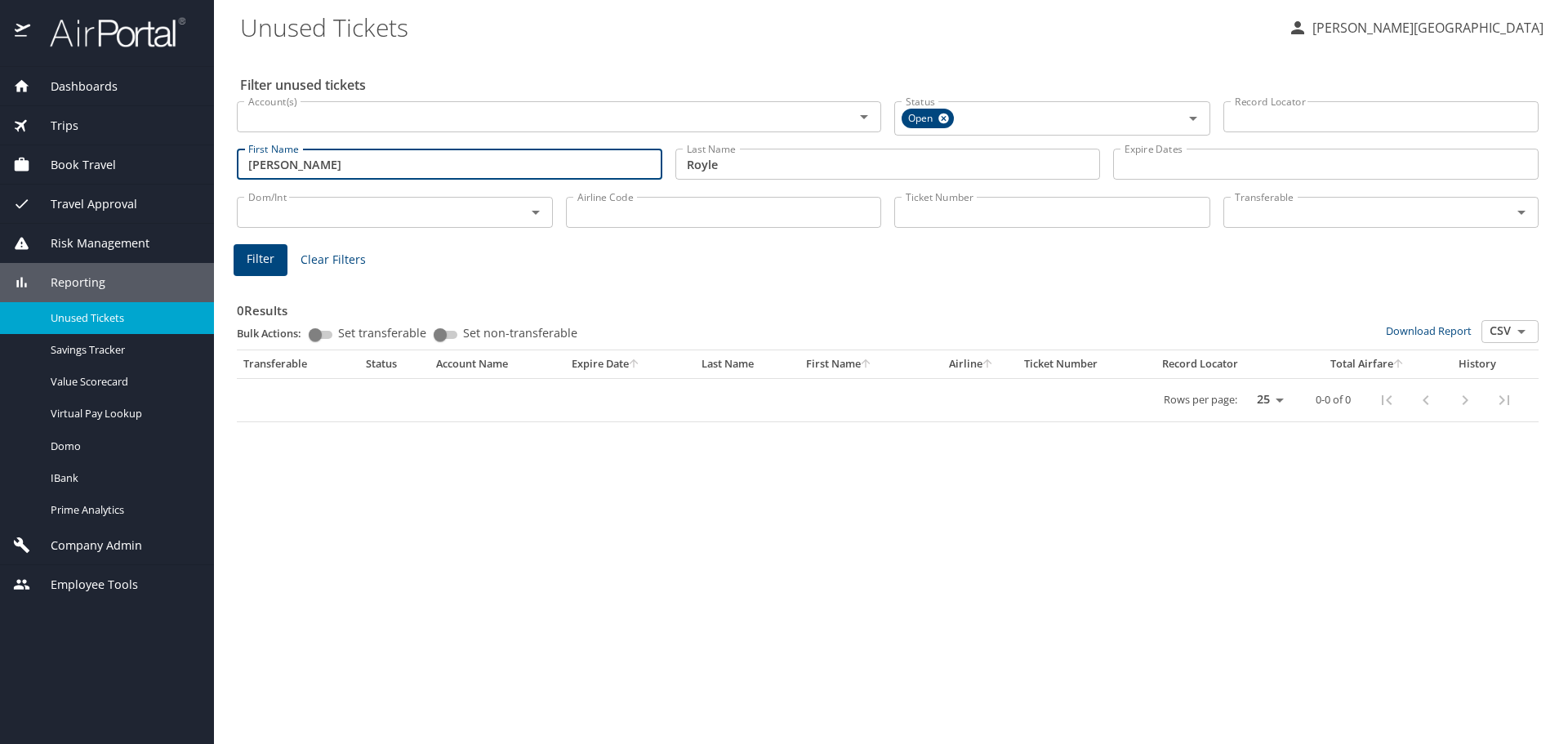
drag, startPoint x: 404, startPoint y: 167, endPoint x: 188, endPoint y: 166, distance: 216.0
click at [188, 166] on div "Dashboards AirPortal 360™ Manager My Travel Dashboard Trips Airtinerary® Lookup…" at bounding box center [784, 372] width 1568 height 744
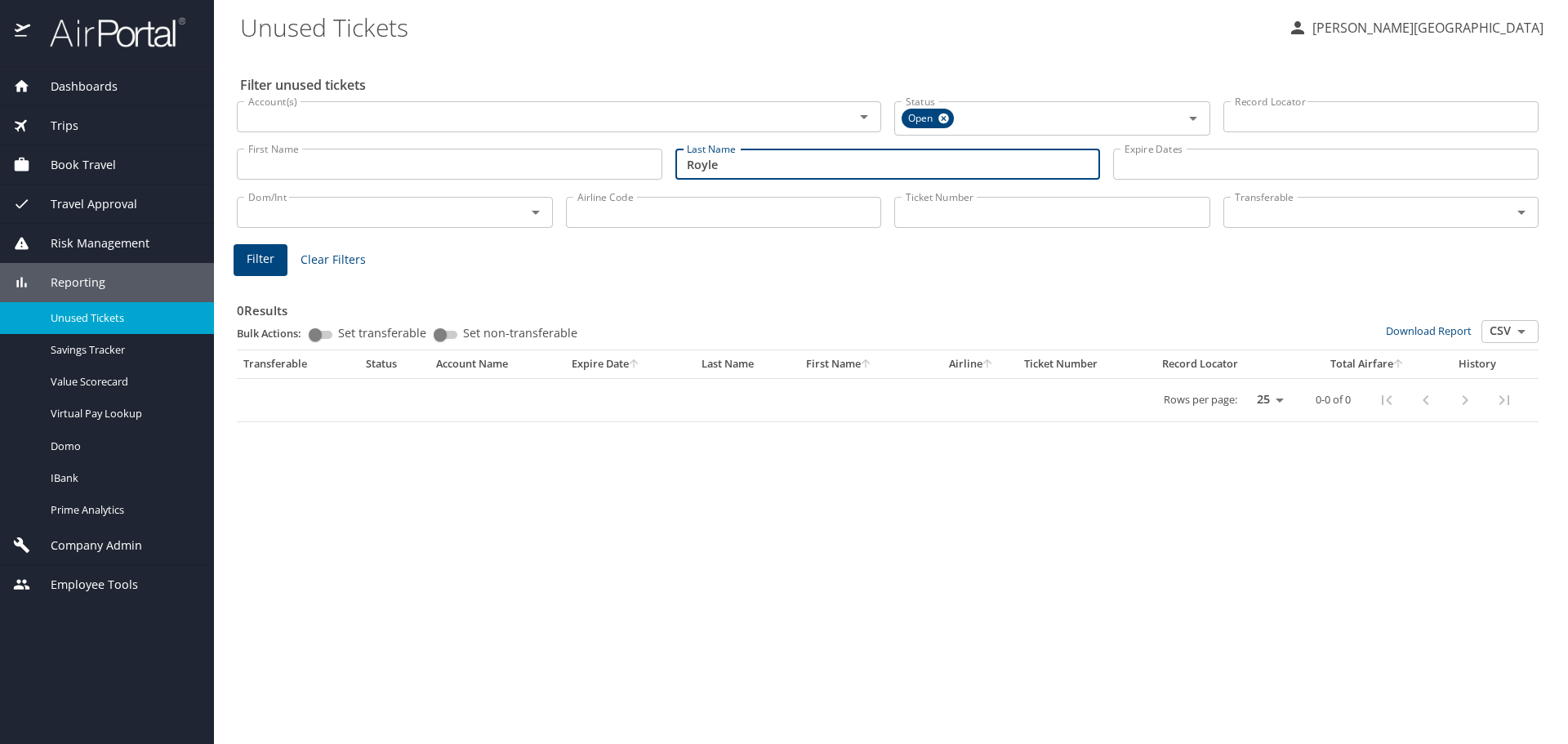
drag, startPoint x: 830, startPoint y: 172, endPoint x: 662, endPoint y: 173, distance: 168.0
click at [662, 173] on div "First Name First Name Last Name [PERSON_NAME] Last Name Expire Dates Expire Dat…" at bounding box center [888, 164] width 1315 height 58
click at [260, 255] on span "Filter" at bounding box center [260, 259] width 28 height 20
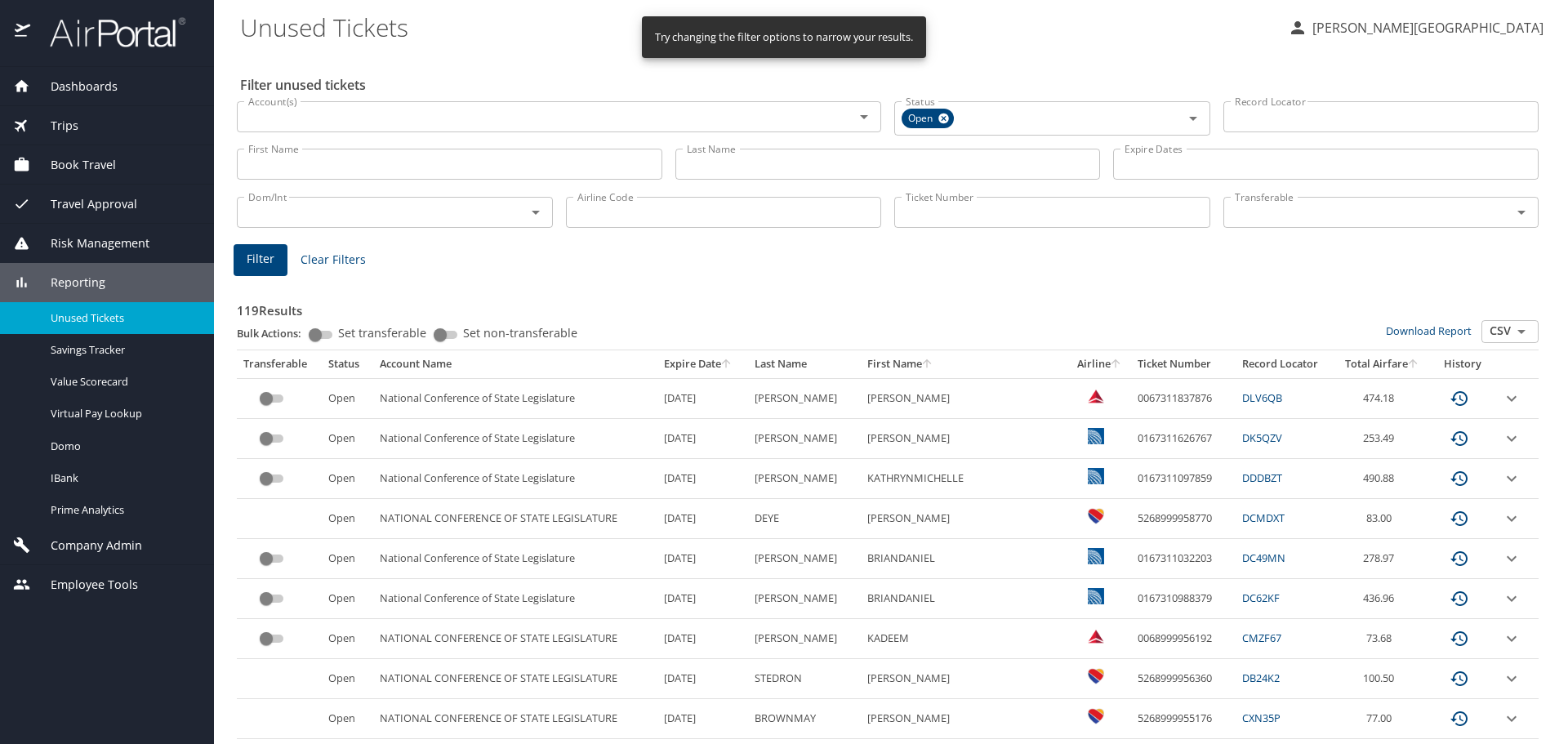
click at [931, 363] on icon "sort" at bounding box center [926, 362] width 9 height 9
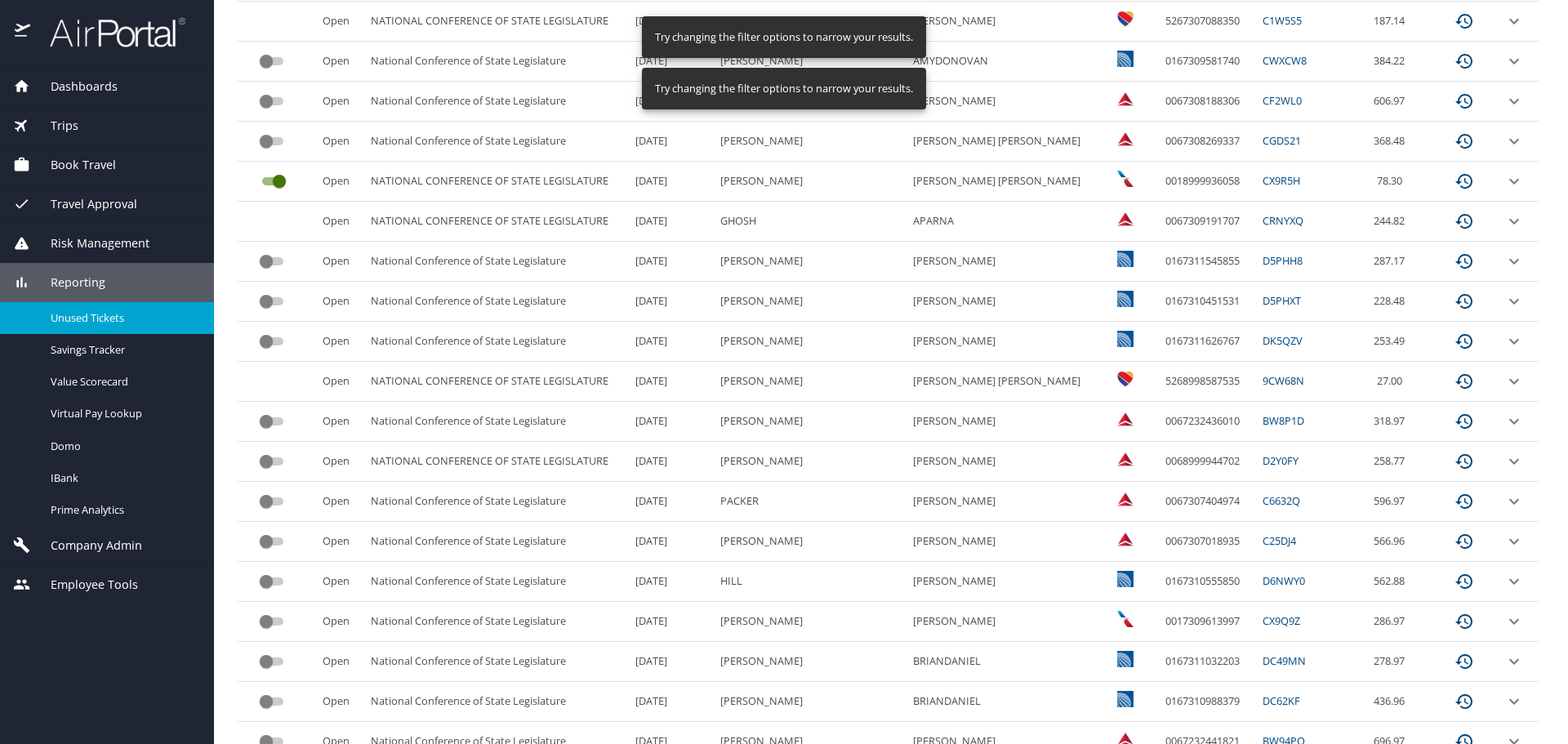
scroll to position [685, 0]
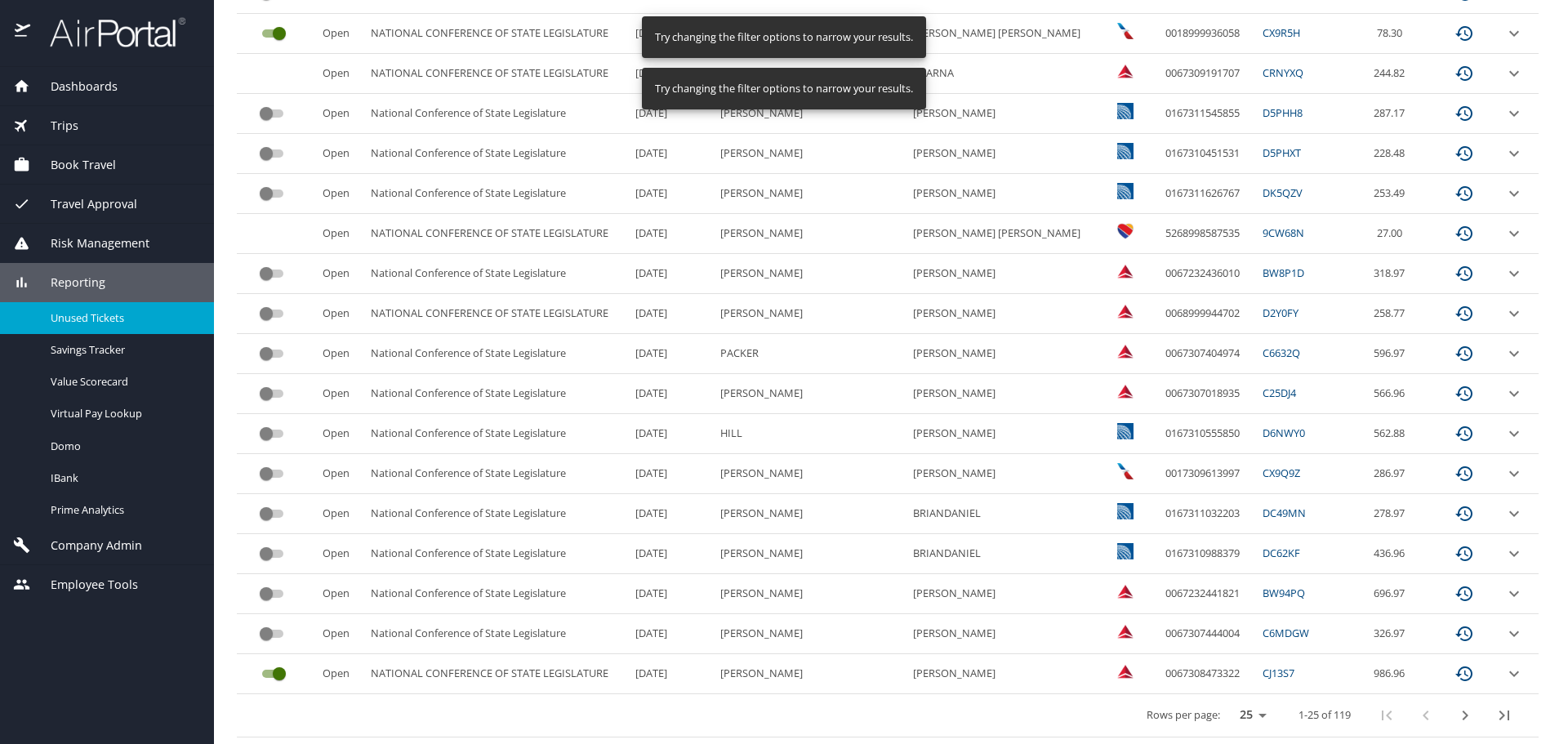
click at [1258, 716] on div "Rows per page: 25 50 100 1-25 of 119" at bounding box center [884, 715] width 1282 height 42
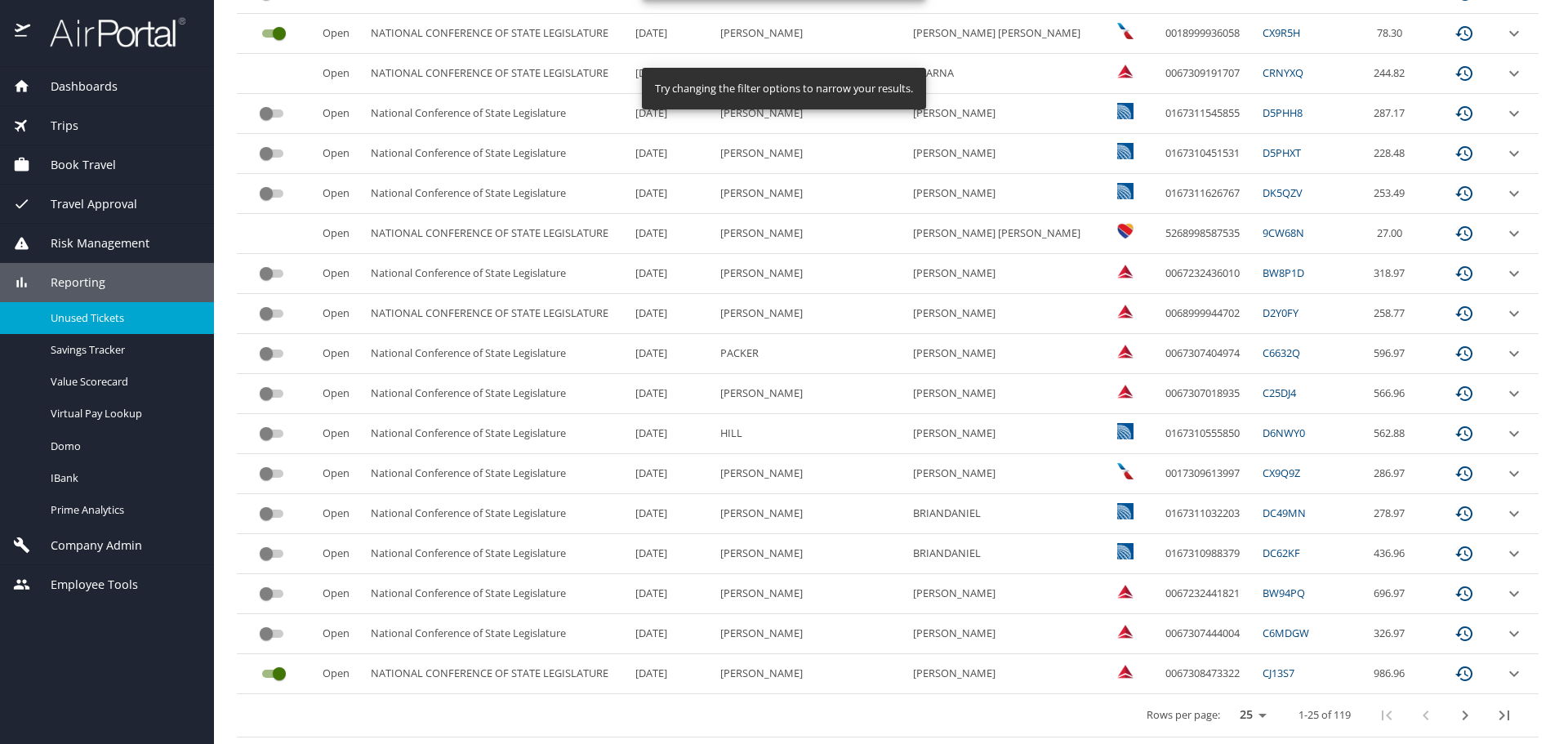
click at [1243, 714] on select "25 50 100" at bounding box center [1250, 714] width 46 height 24
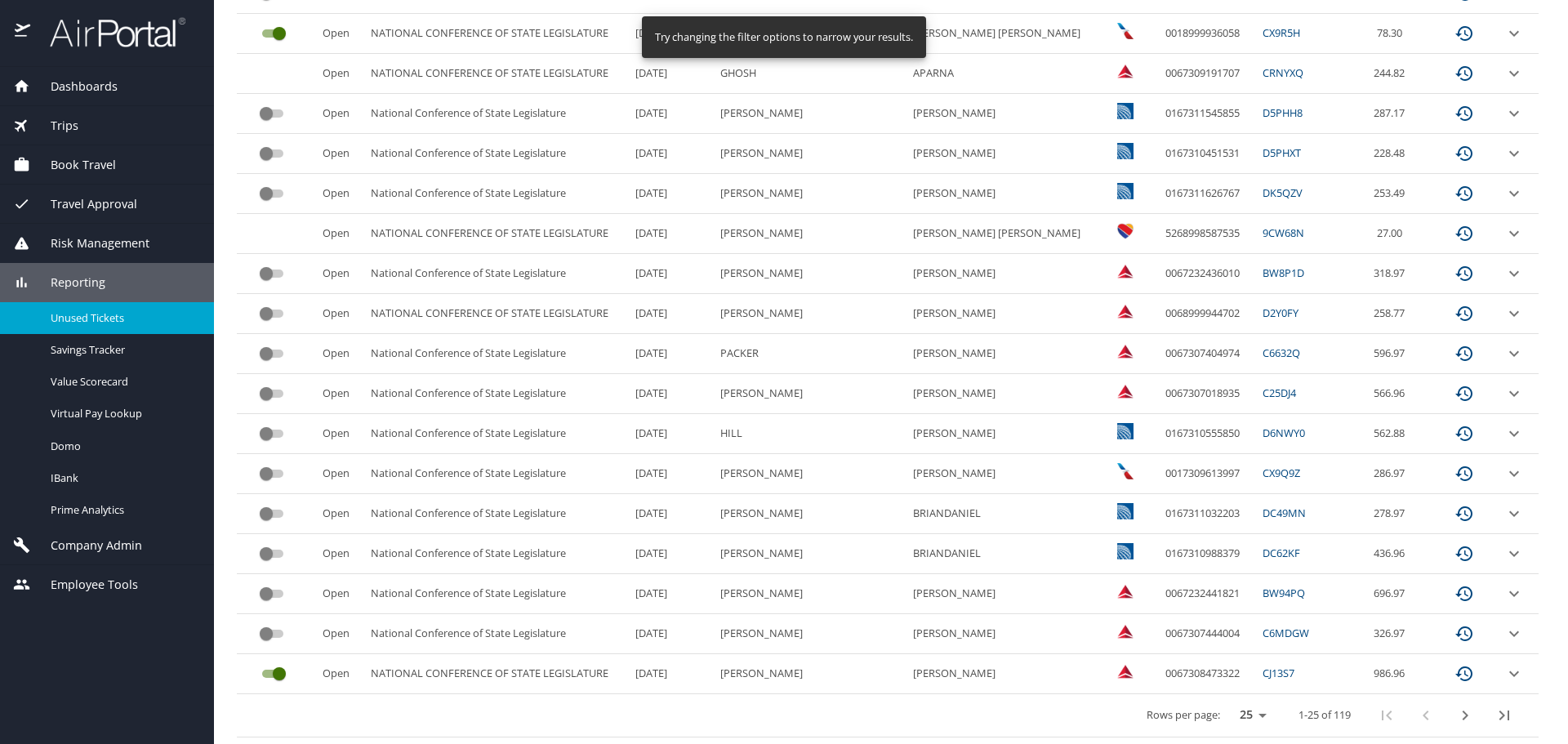
select select "100"
click at [1227, 703] on select "25 50 100" at bounding box center [1250, 714] width 46 height 24
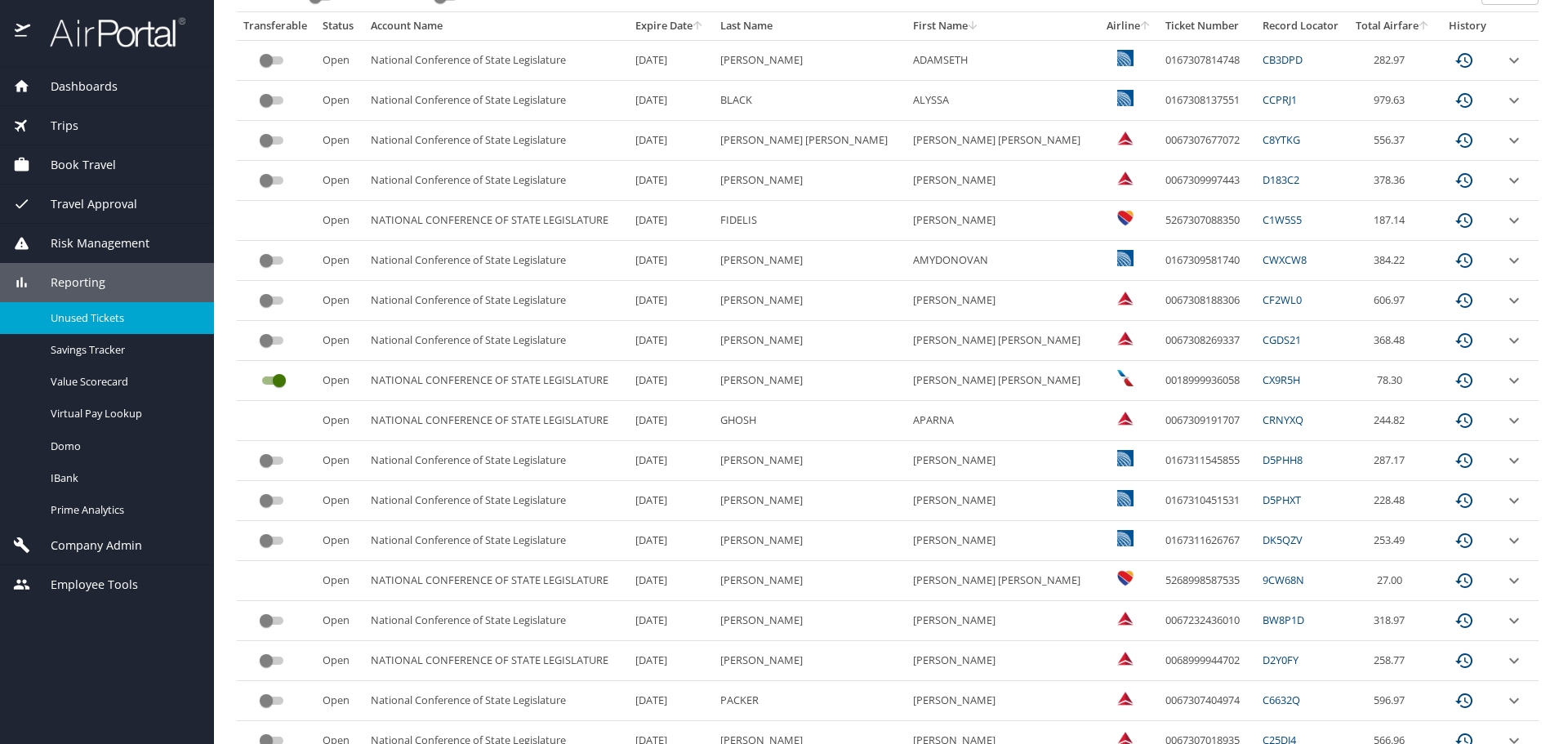
scroll to position [0, 0]
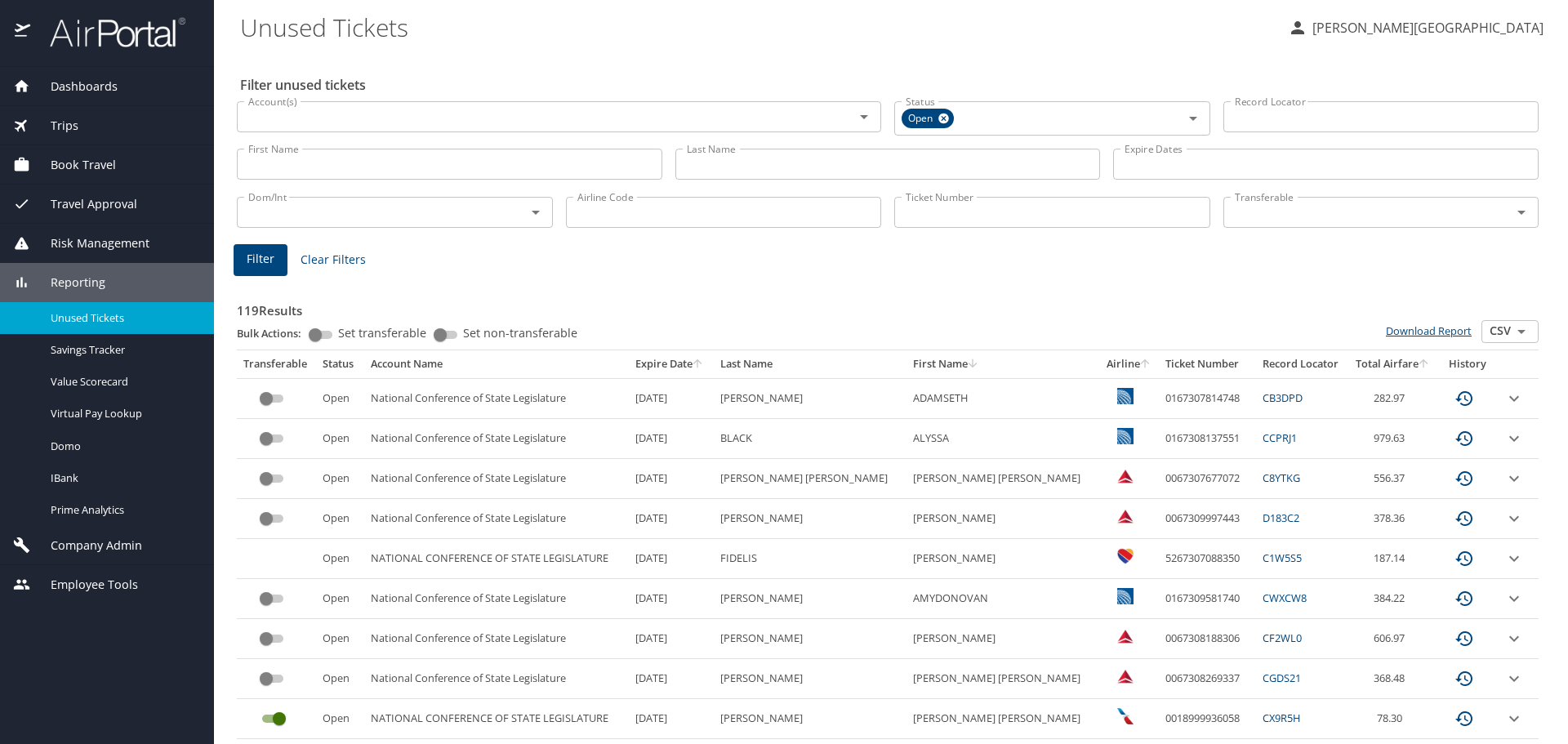
click at [1402, 323] on link "Download Report" at bounding box center [1428, 330] width 85 height 14
click at [1418, 333] on link "Download Report" at bounding box center [1428, 330] width 85 height 14
click at [1414, 325] on link "Download Report" at bounding box center [1428, 330] width 85 height 14
